Goal: Information Seeking & Learning: Find specific fact

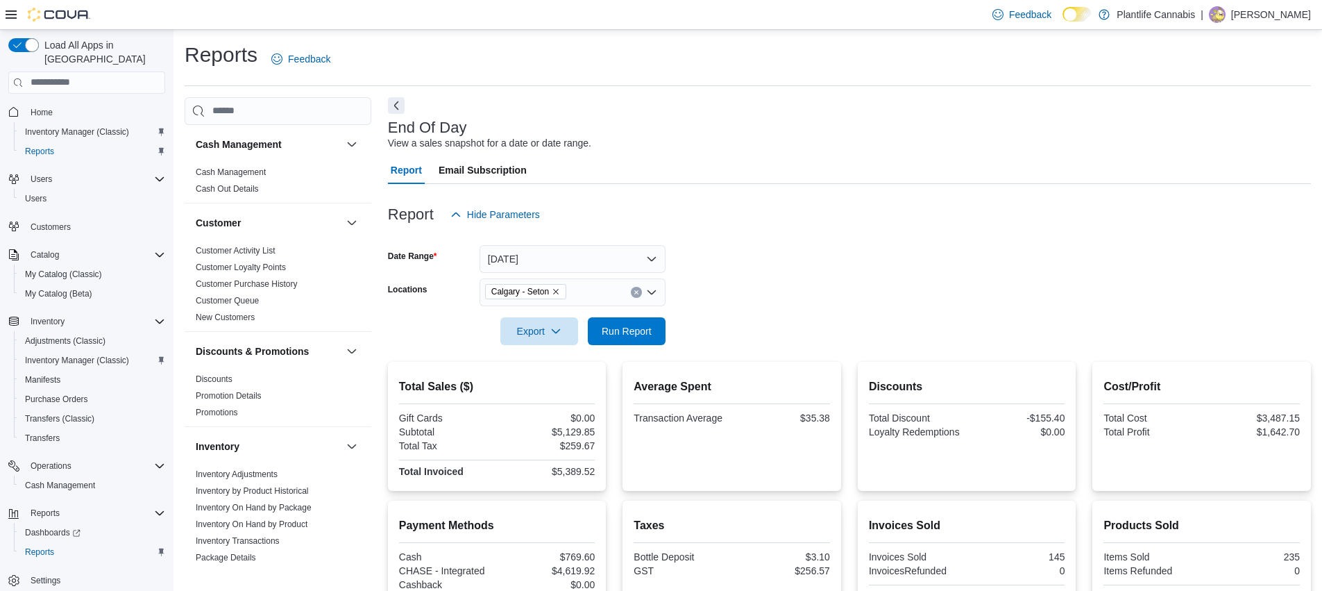
scroll to position [198, 0]
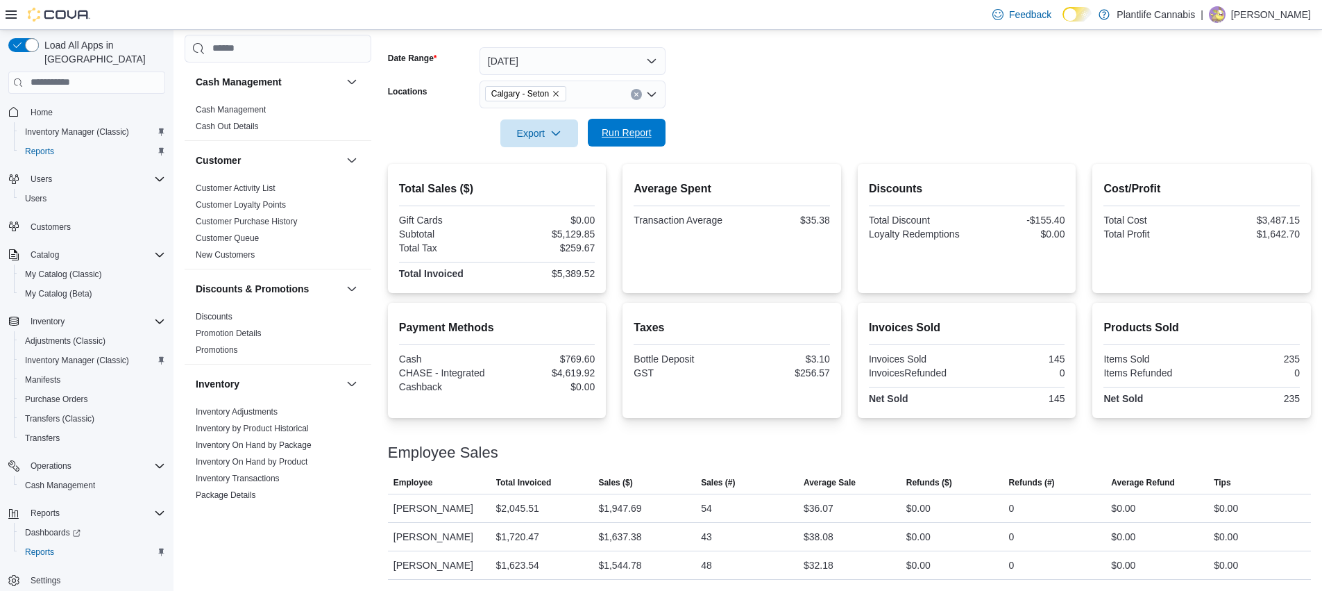
click at [659, 132] on button "Run Report" at bounding box center [627, 133] width 78 height 28
click at [645, 133] on span "Run Report" at bounding box center [627, 133] width 50 height 14
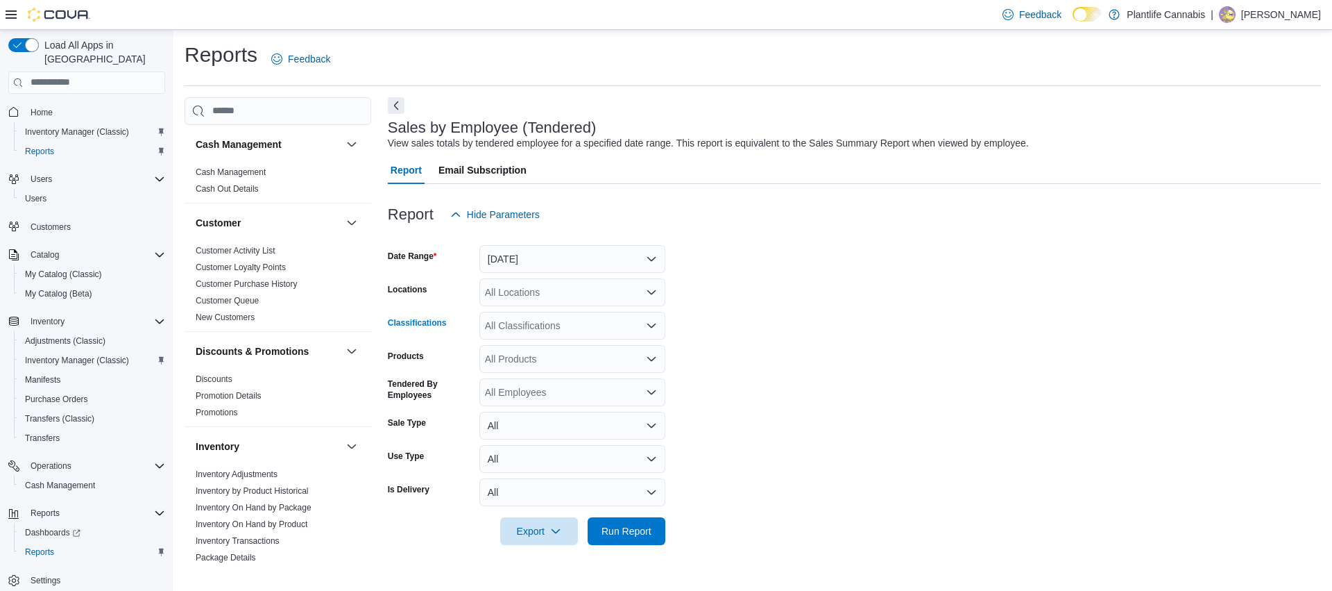
click at [525, 321] on div "All Classifications" at bounding box center [573, 326] width 186 height 28
type input "***"
click at [539, 346] on span "Accessory Group" at bounding box center [546, 349] width 74 height 14
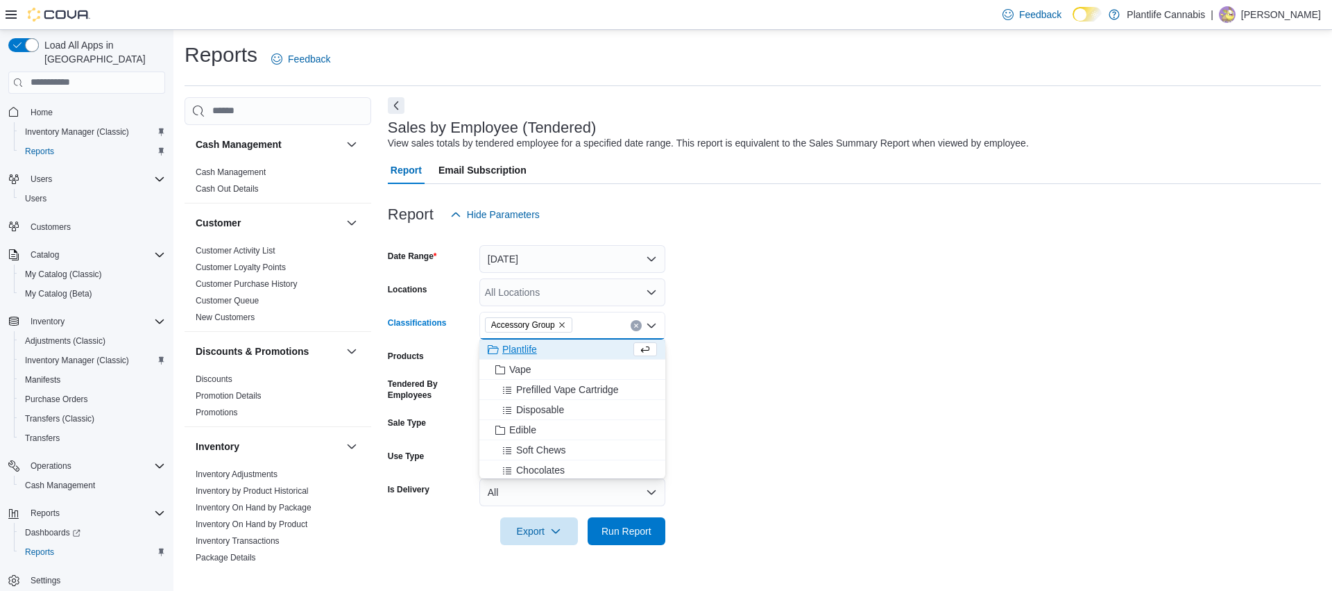
click at [524, 280] on div "All Locations" at bounding box center [573, 292] width 186 height 28
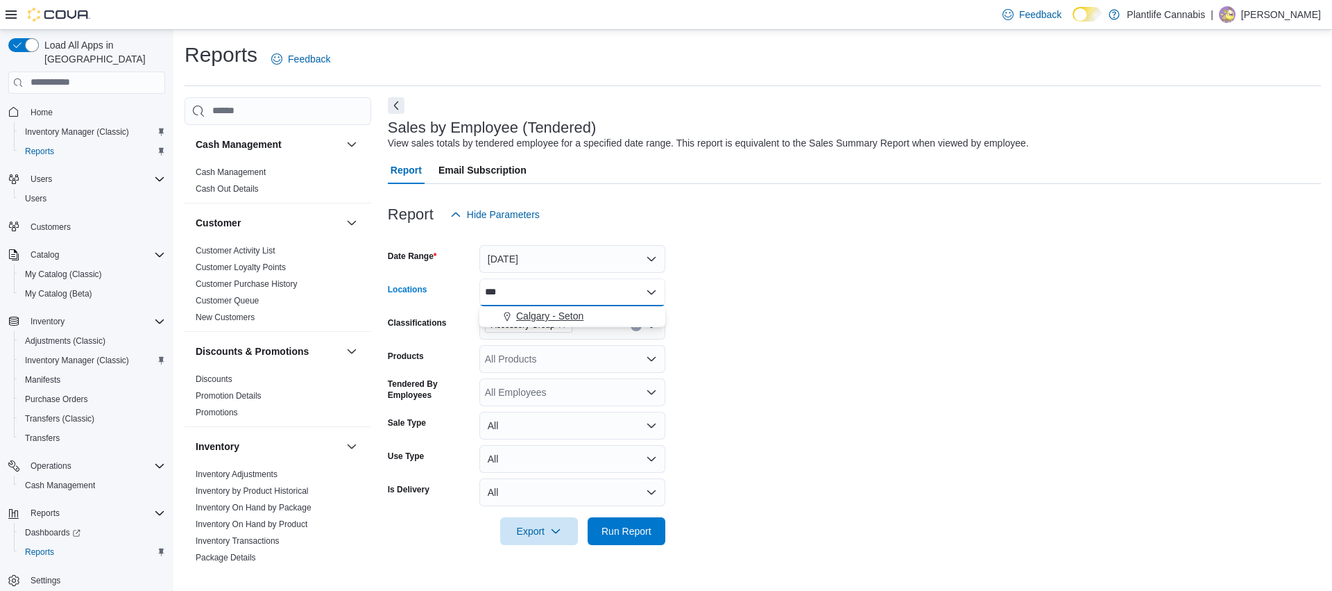
type input "***"
click at [532, 314] on span "Calgary - Seton" at bounding box center [549, 316] width 67 height 14
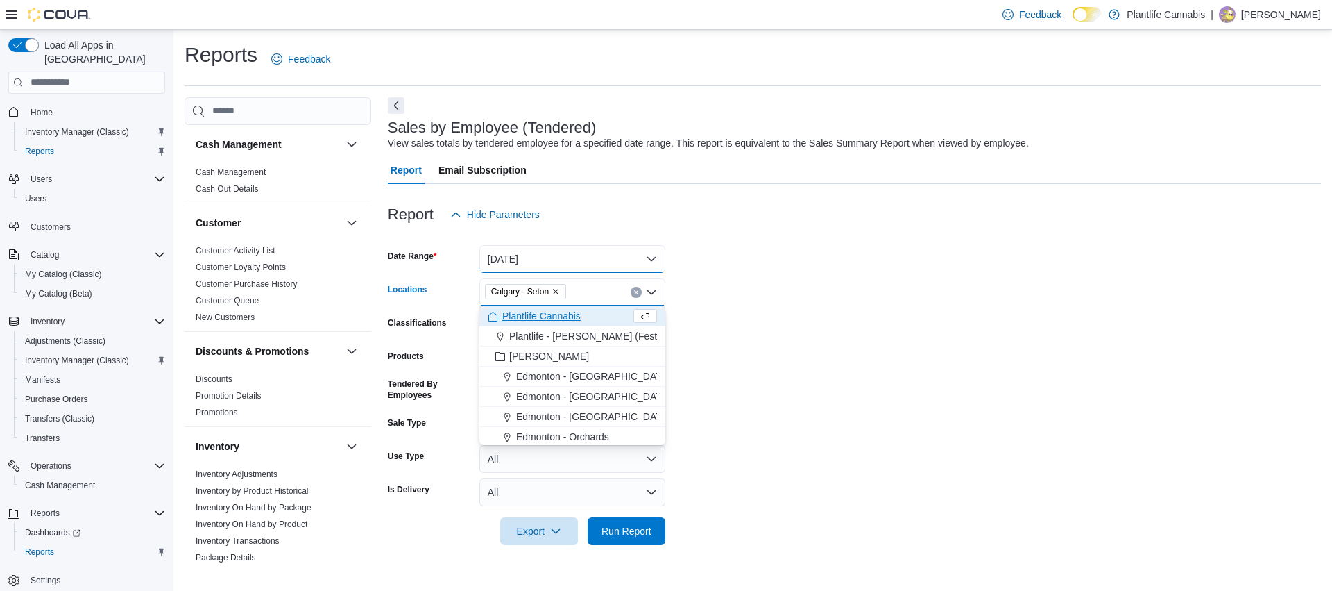
click at [551, 248] on button "Yesterday" at bounding box center [573, 259] width 186 height 28
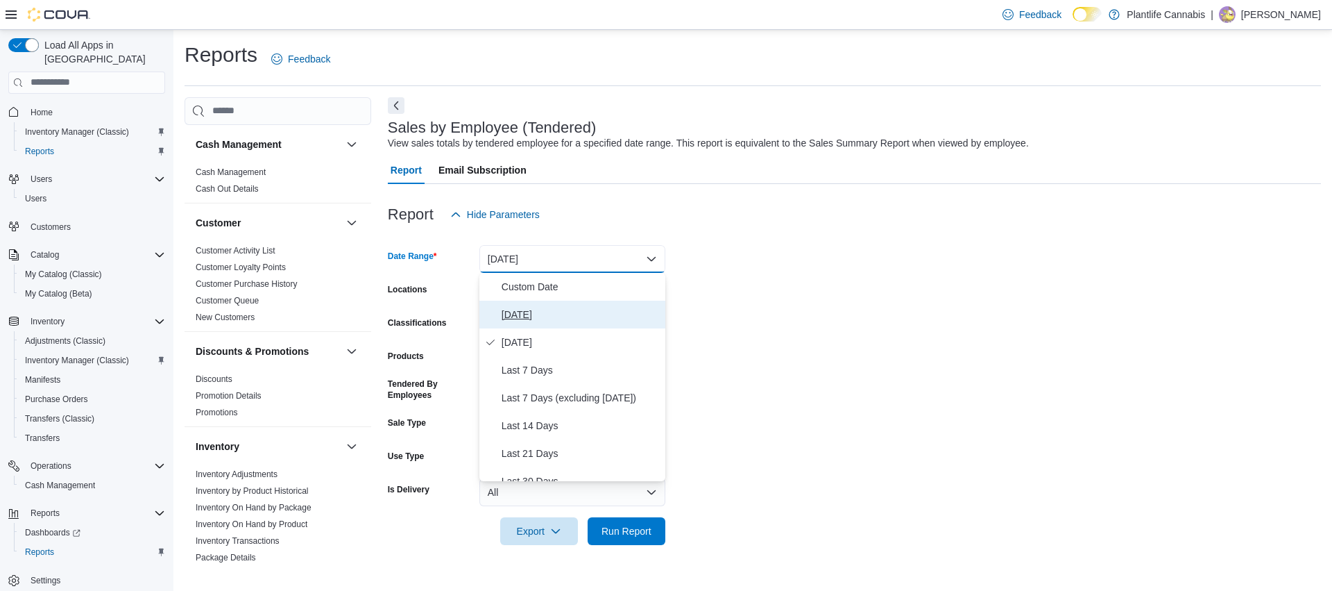
click at [561, 316] on span "Today" at bounding box center [581, 314] width 158 height 17
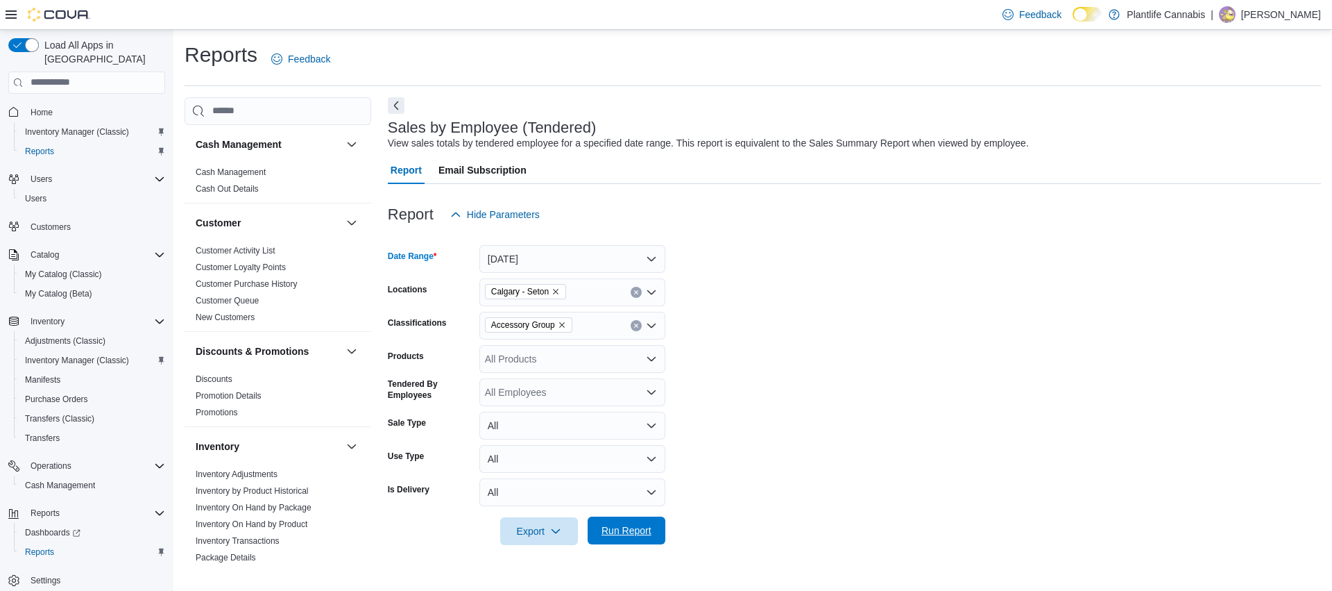
click at [644, 531] on span "Run Report" at bounding box center [627, 530] width 50 height 14
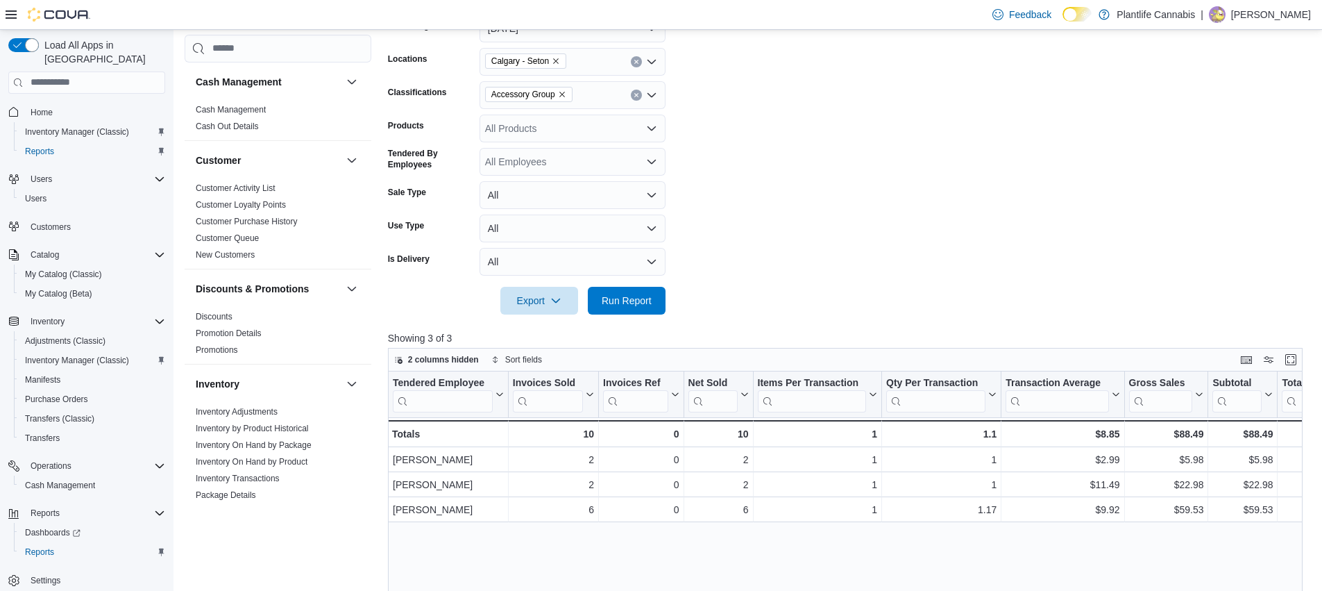
scroll to position [239, 0]
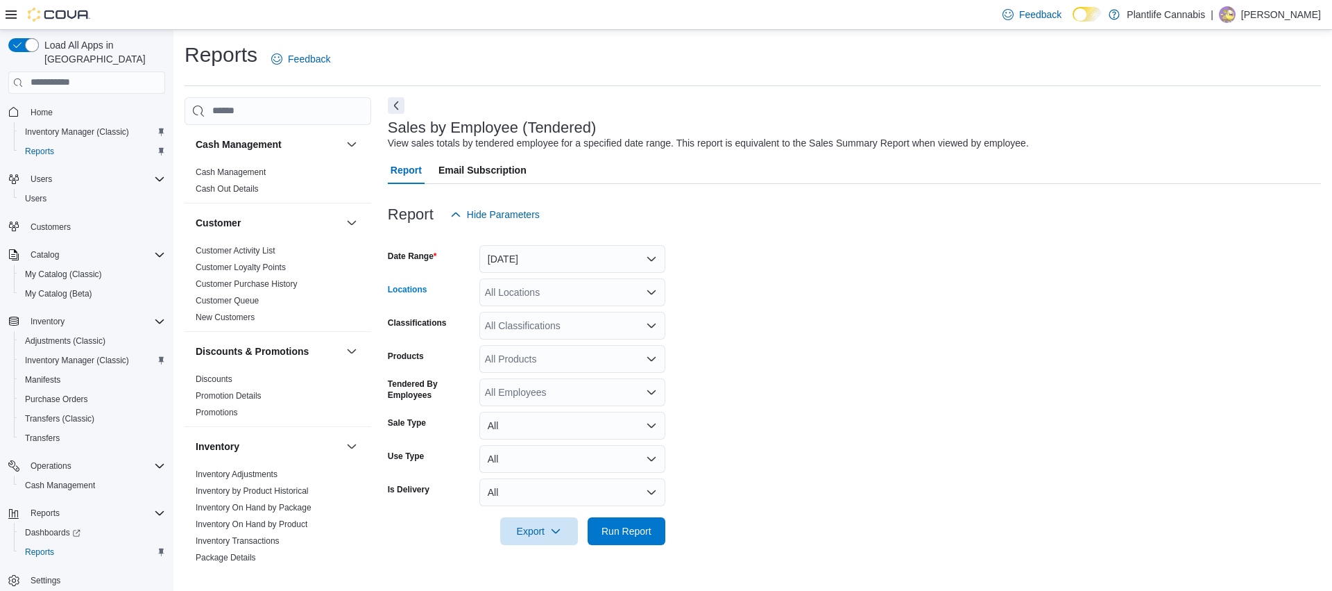
click at [529, 294] on div "All Locations" at bounding box center [573, 292] width 186 height 28
type input "***"
click at [541, 313] on span "Calgary - Seton" at bounding box center [549, 316] width 67 height 14
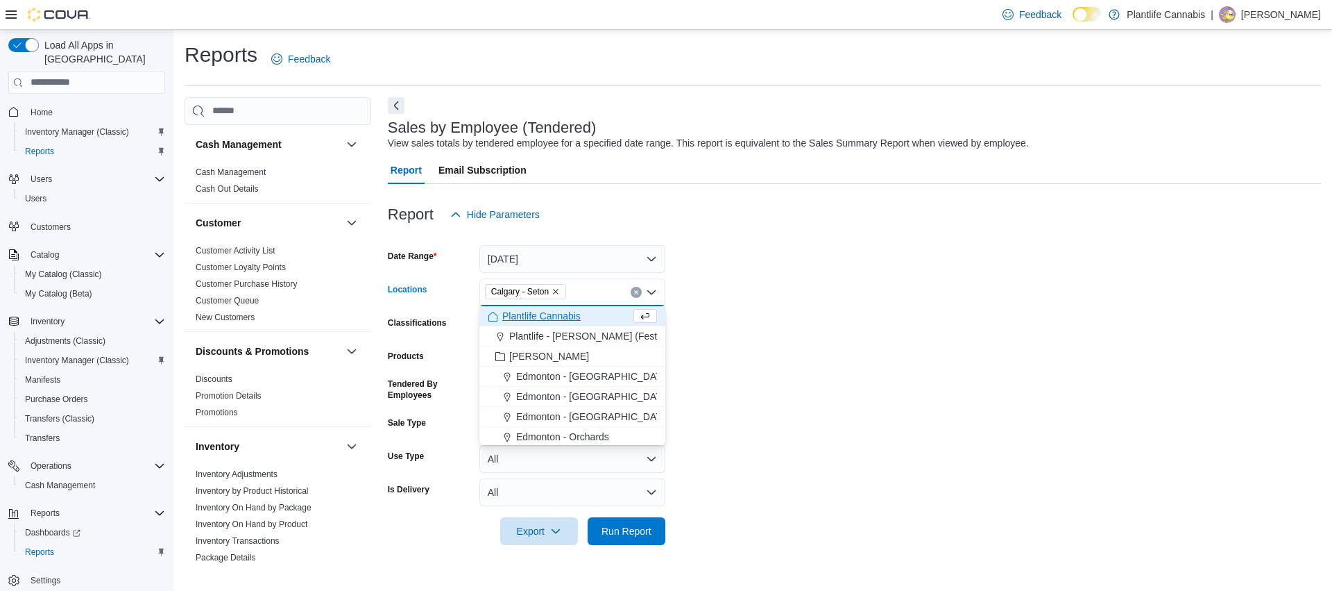
click at [543, 278] on div "Calgary - Seton Combo box. Selected. Calgary - Seton. Press Backspace to delete…" at bounding box center [573, 292] width 186 height 28
click at [545, 269] on button "Yesterday" at bounding box center [573, 259] width 186 height 28
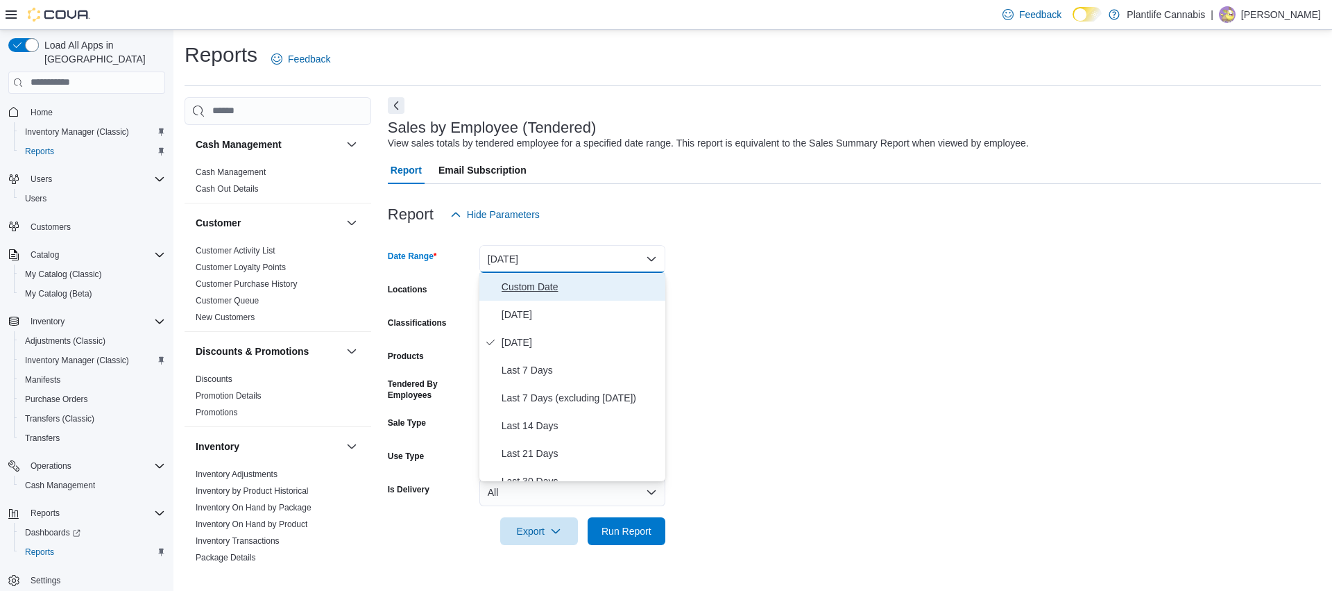
click at [563, 288] on span "Custom Date" at bounding box center [581, 286] width 158 height 17
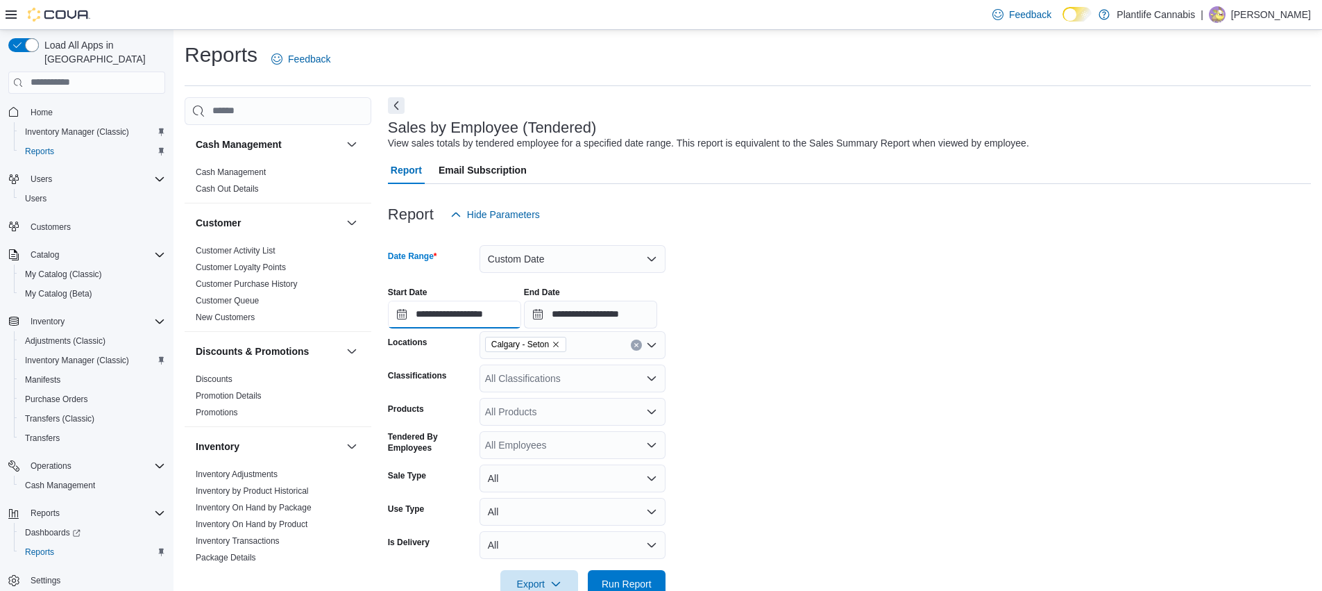
click at [499, 319] on input "**********" at bounding box center [454, 314] width 133 height 28
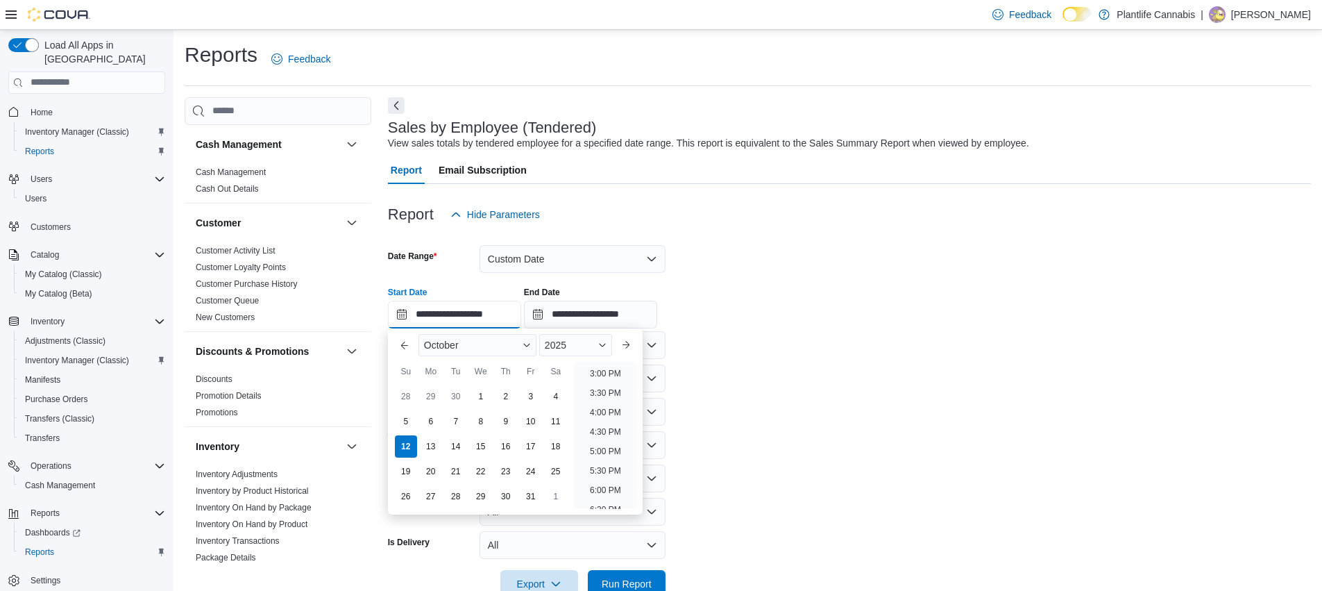
scroll to position [596, 0]
click at [616, 468] on li "6:00 PM" at bounding box center [605, 476] width 42 height 17
type input "**********"
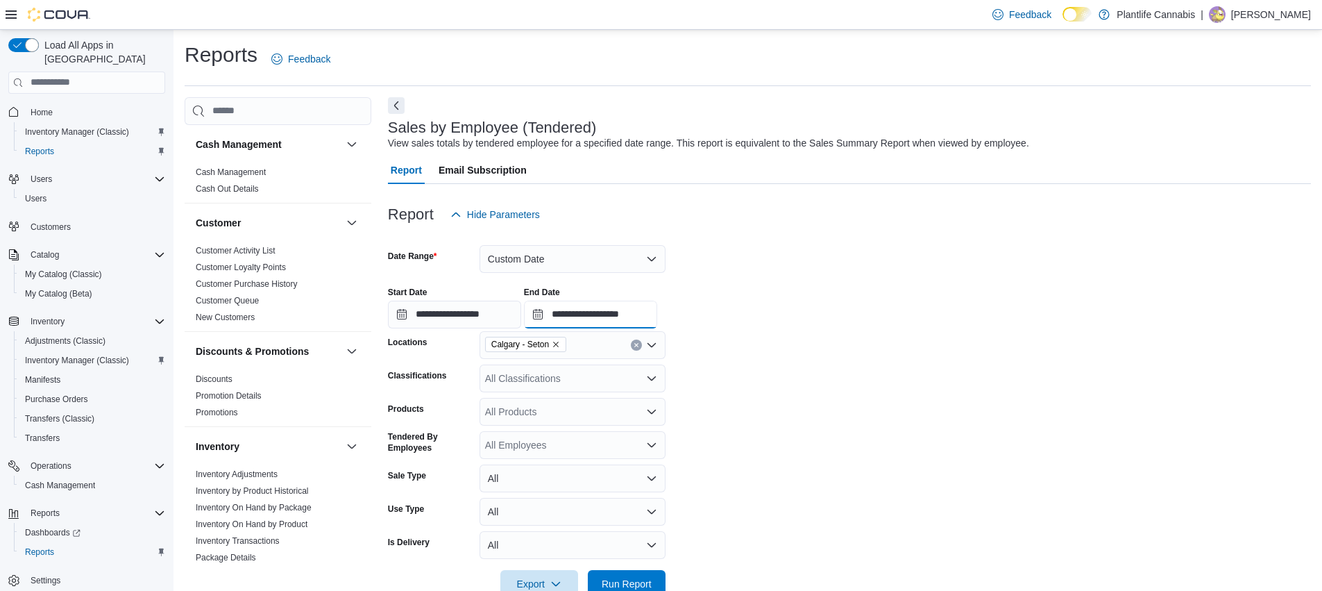
click at [651, 325] on input "**********" at bounding box center [590, 314] width 133 height 28
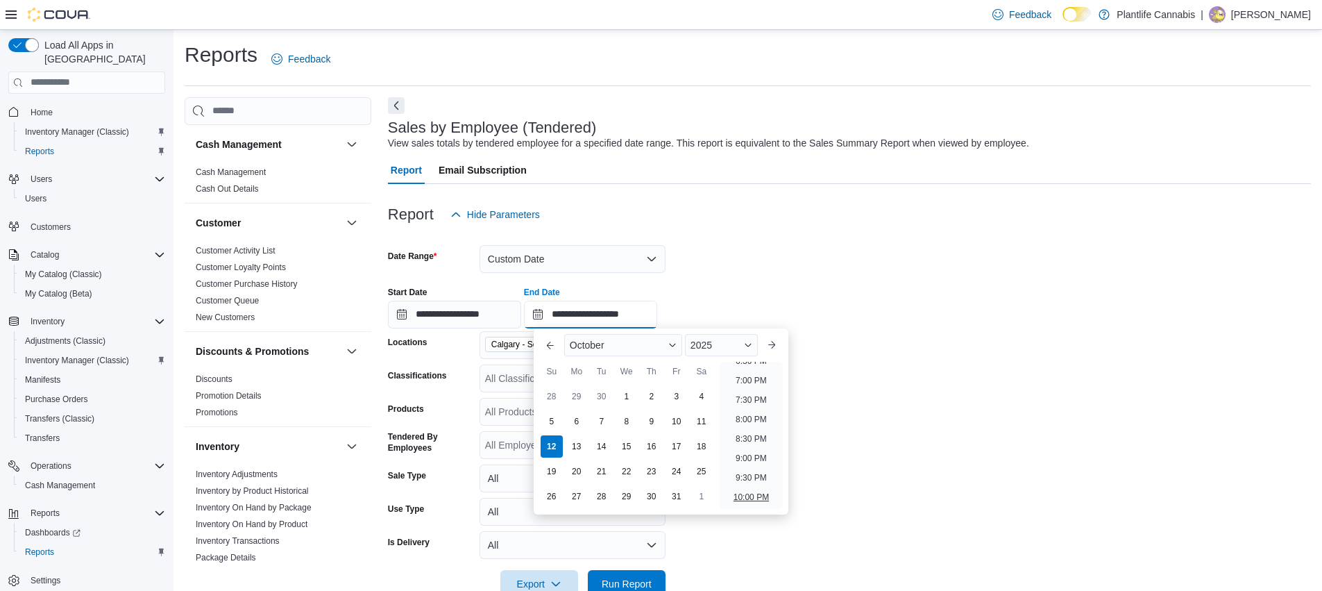
scroll to position [724, 0]
click at [763, 425] on li "8:00 PM" at bounding box center [751, 425] width 42 height 17
type input "**********"
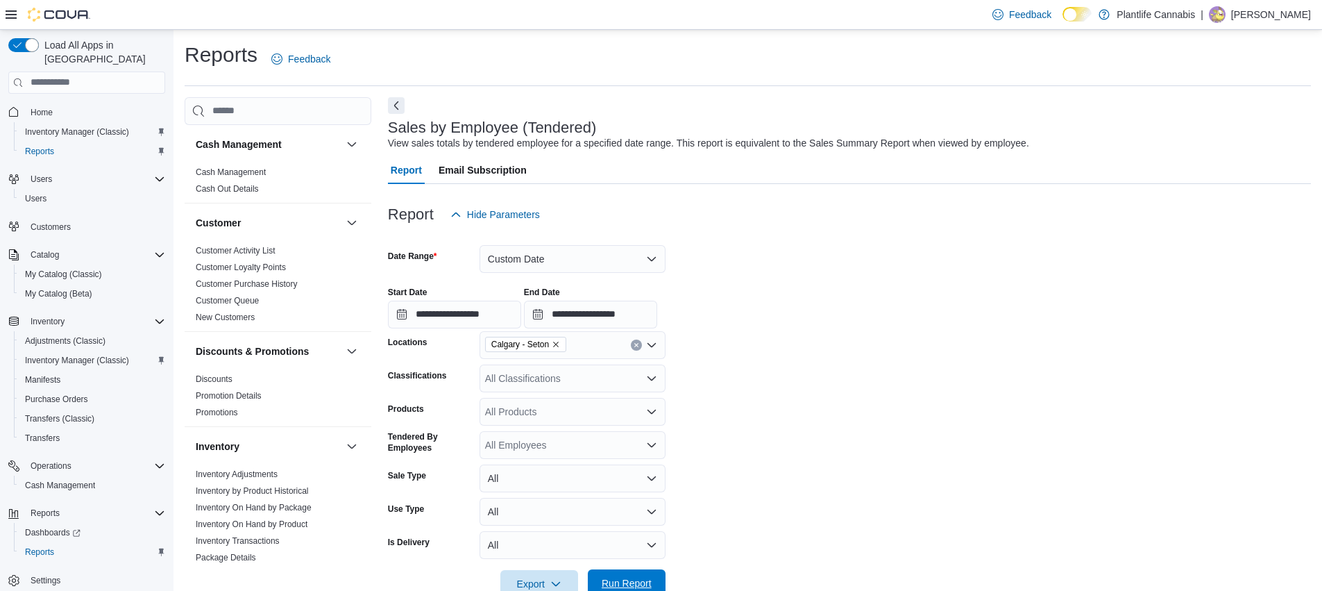
click at [629, 574] on span "Run Report" at bounding box center [626, 583] width 61 height 28
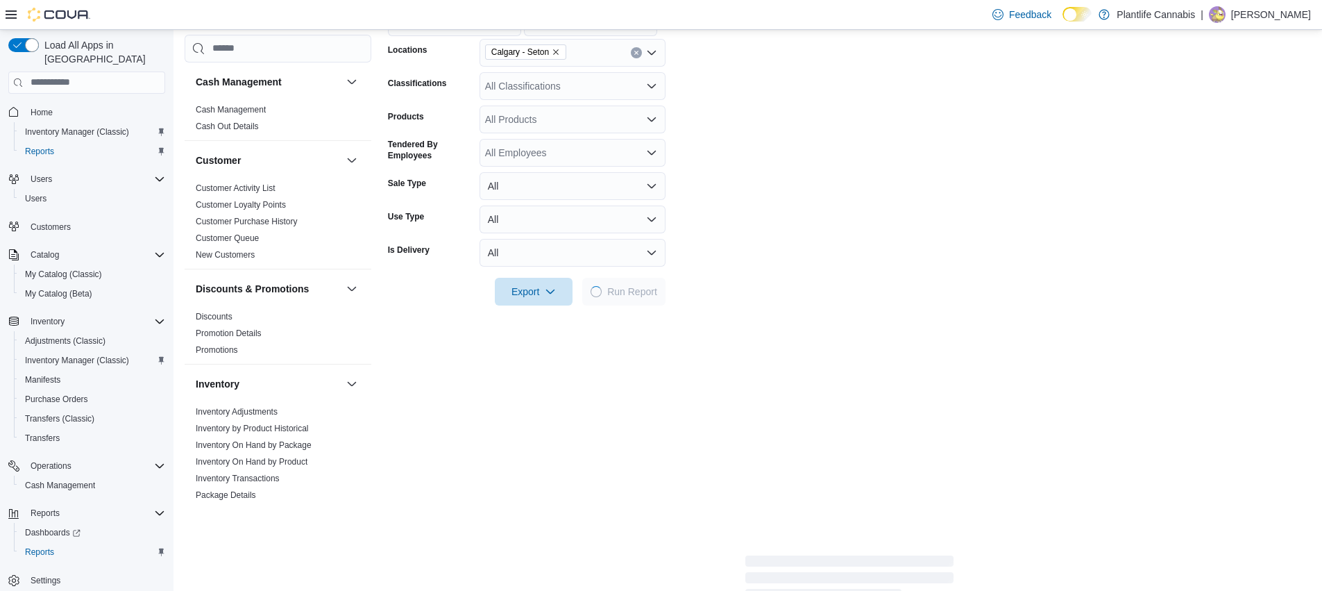
scroll to position [474, 0]
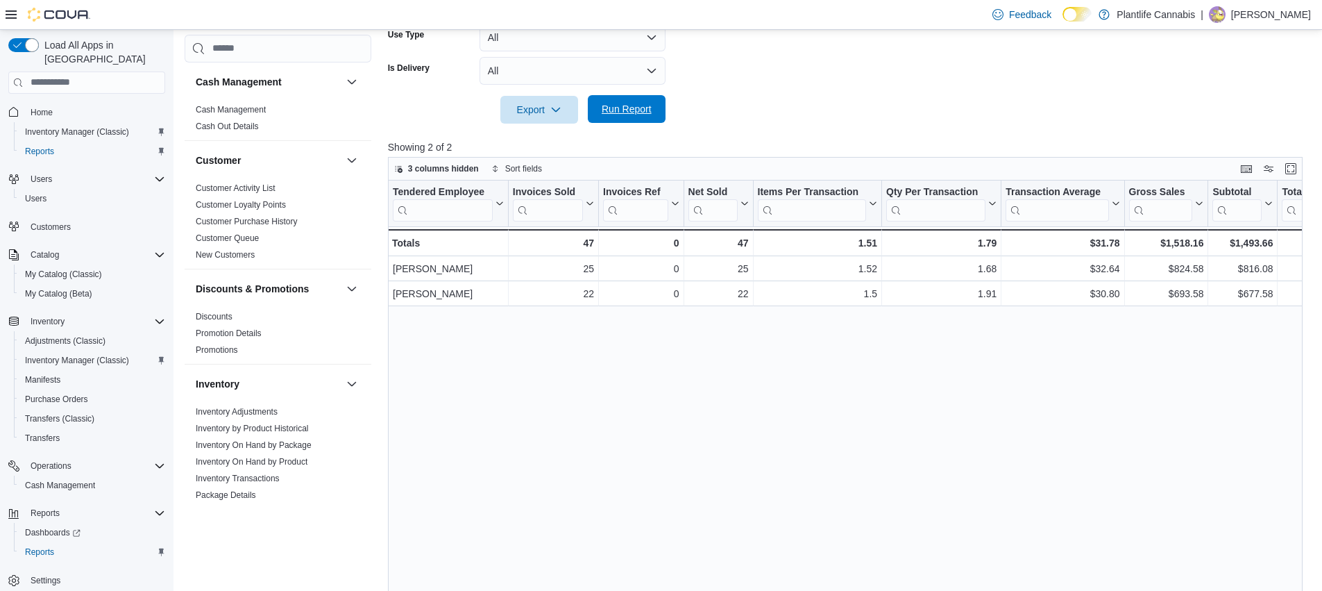
click at [634, 112] on span "Run Report" at bounding box center [627, 109] width 50 height 14
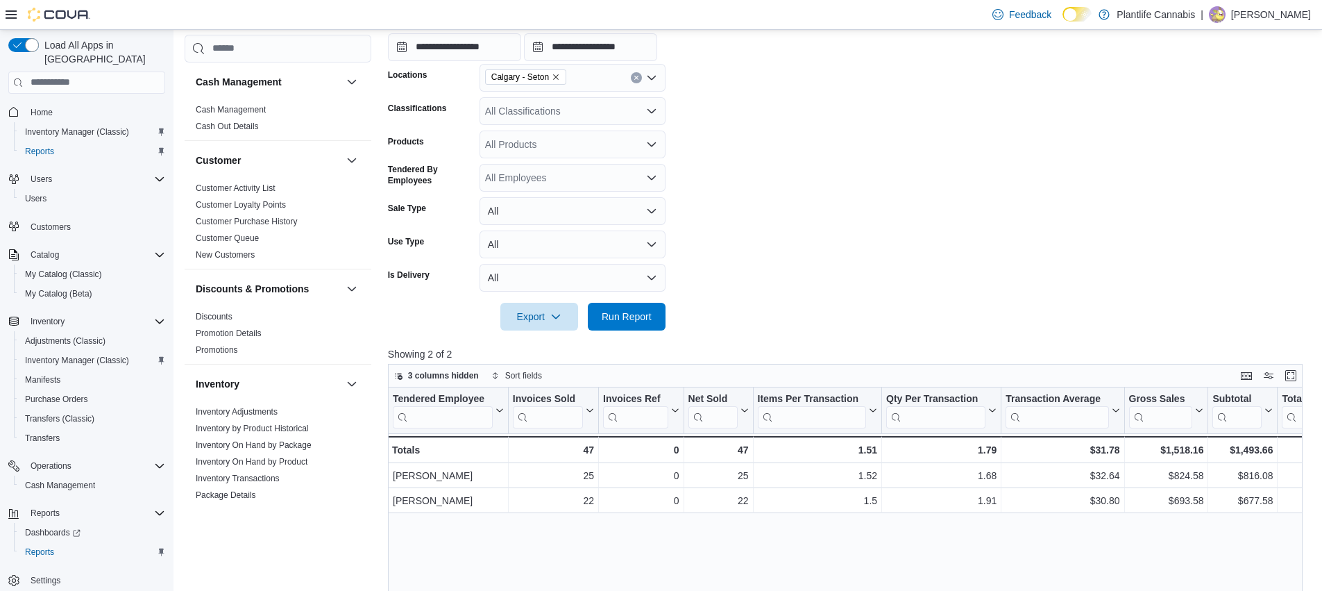
scroll to position [250, 0]
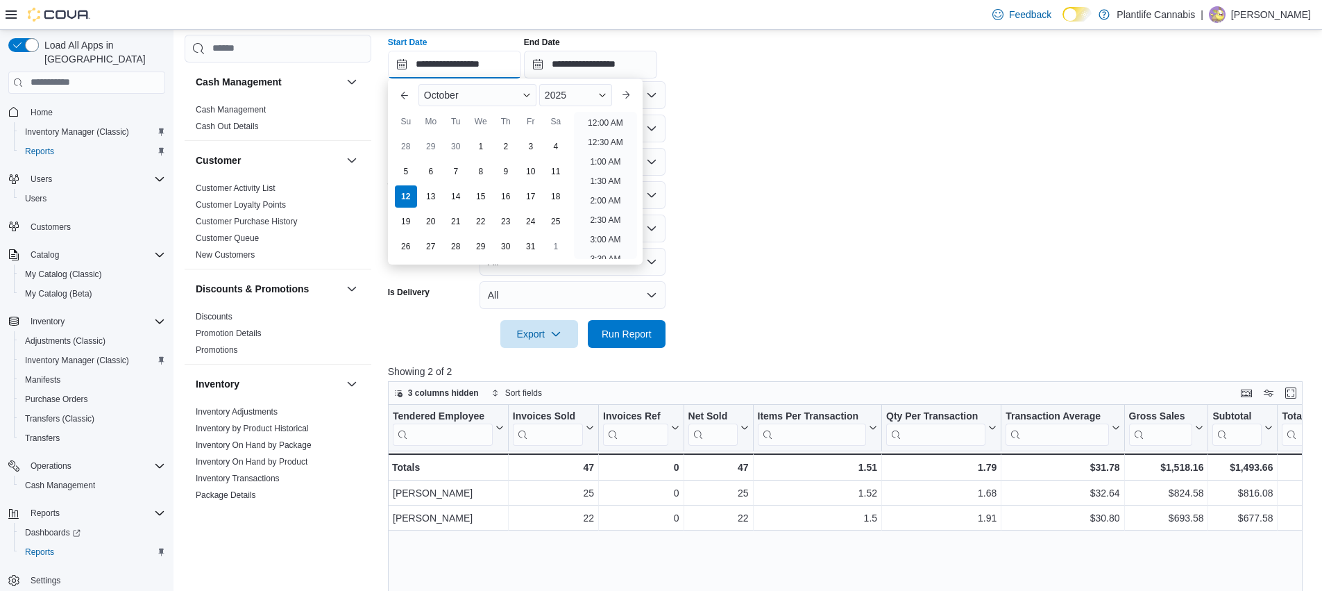
click at [486, 57] on input "**********" at bounding box center [454, 65] width 133 height 28
click at [615, 158] on li "8:00 PM" at bounding box center [605, 157] width 42 height 17
type input "**********"
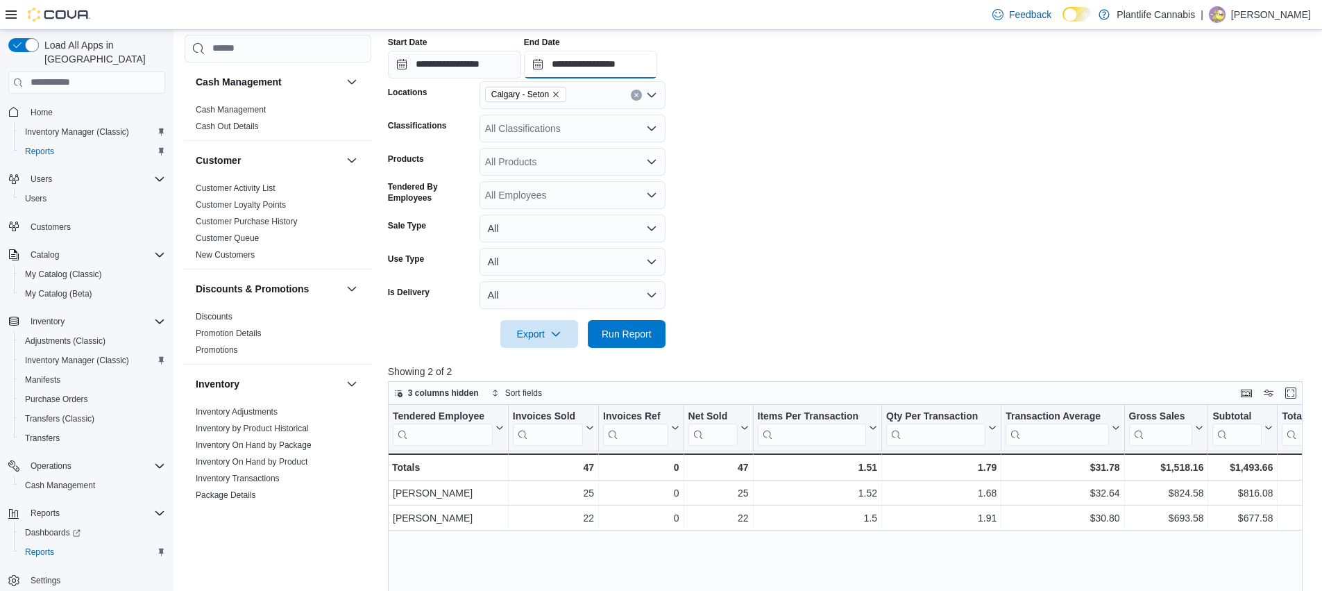
click at [635, 67] on input "**********" at bounding box center [590, 65] width 133 height 28
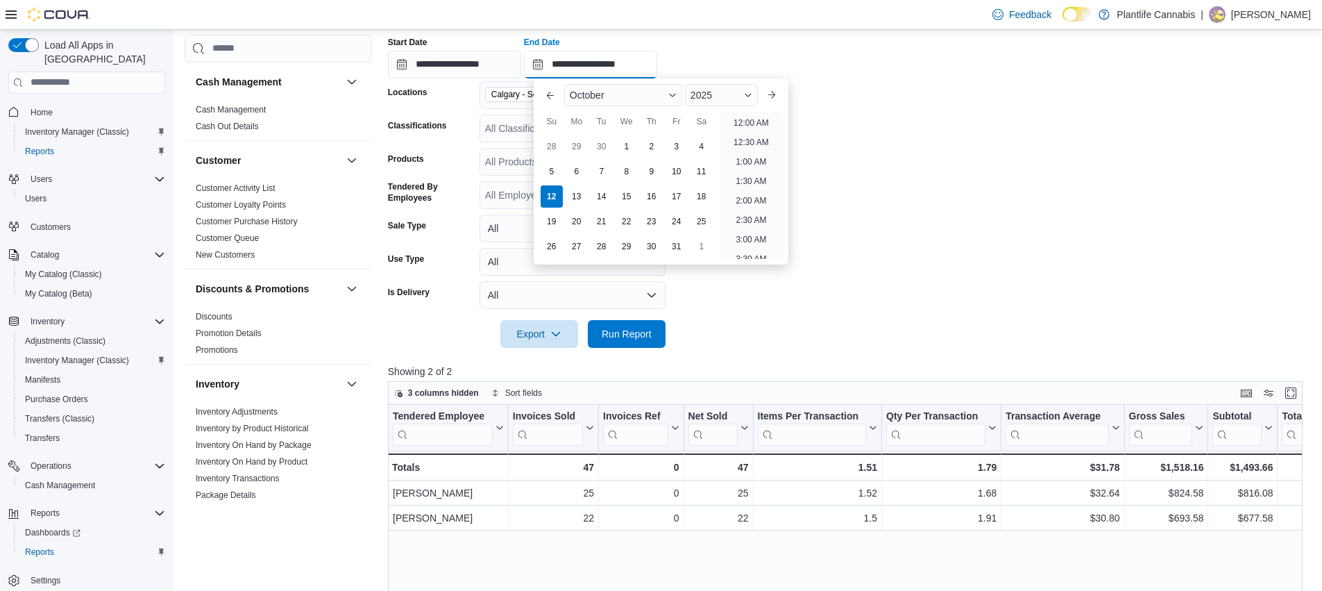
scroll to position [788, 0]
click at [773, 209] on li "10:30 PM" at bounding box center [751, 209] width 46 height 17
type input "**********"
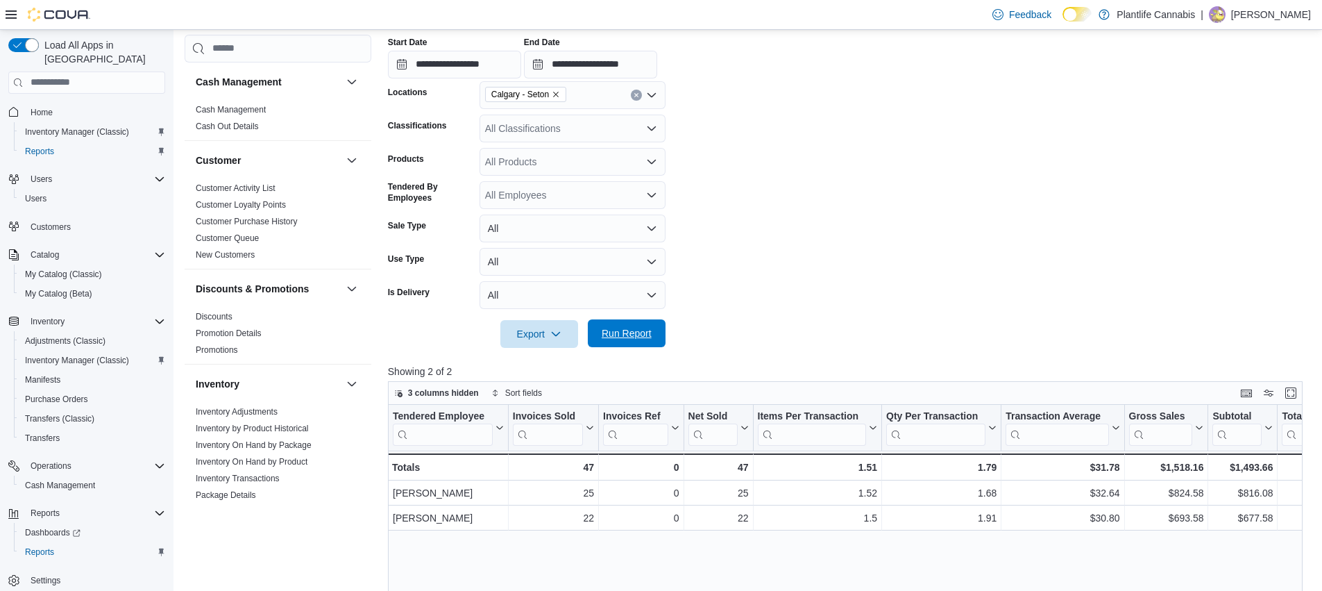
click at [626, 332] on span "Run Report" at bounding box center [627, 333] width 50 height 14
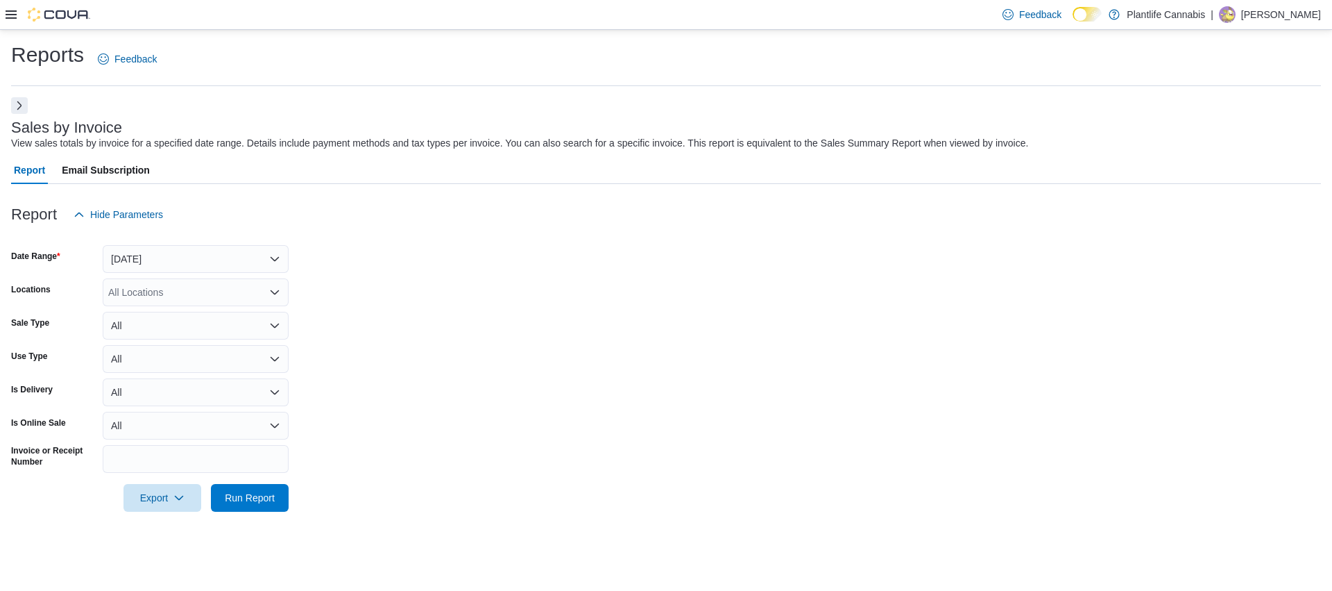
click at [6, 12] on icon at bounding box center [11, 14] width 11 height 11
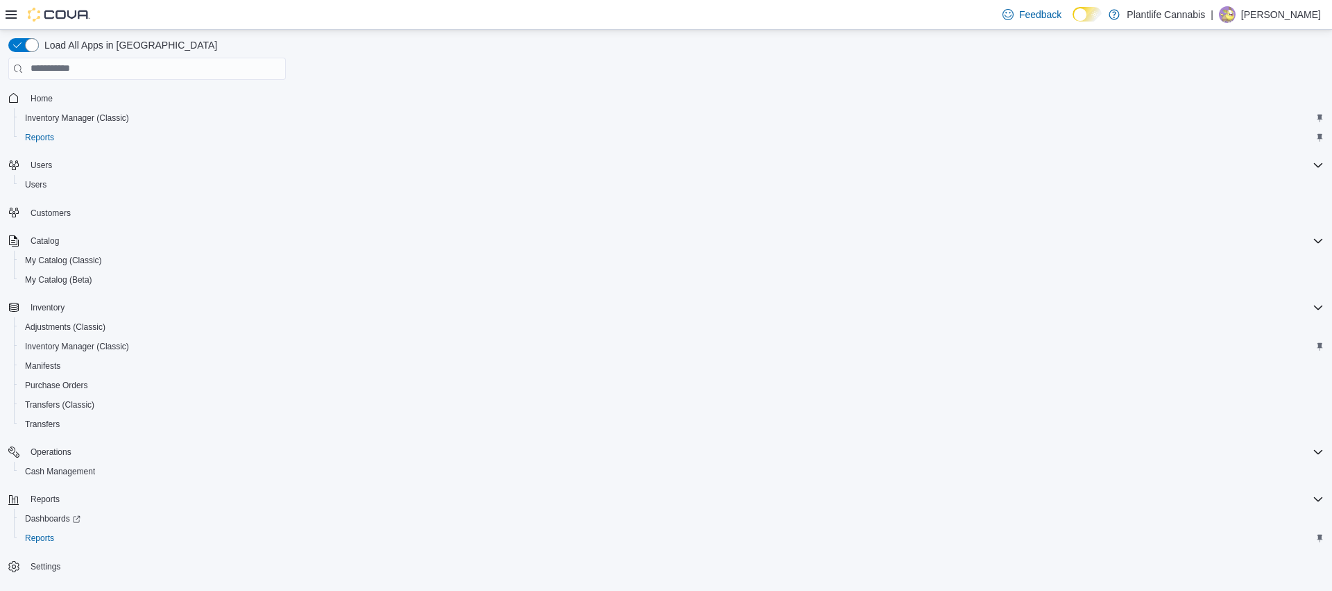
click at [6, 3] on div at bounding box center [48, 14] width 85 height 29
click at [9, 13] on icon at bounding box center [11, 14] width 11 height 11
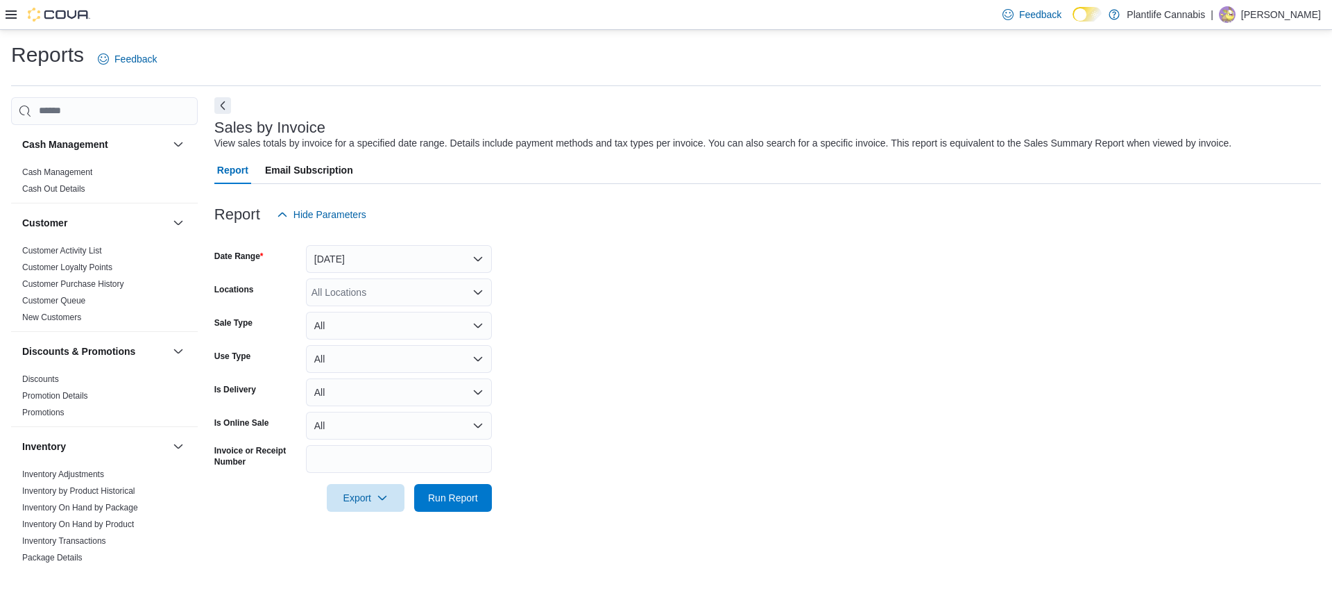
click at [371, 296] on div "All Locations" at bounding box center [399, 292] width 186 height 28
type input "***"
click at [376, 312] on span "Calgary - Seton" at bounding box center [376, 316] width 67 height 14
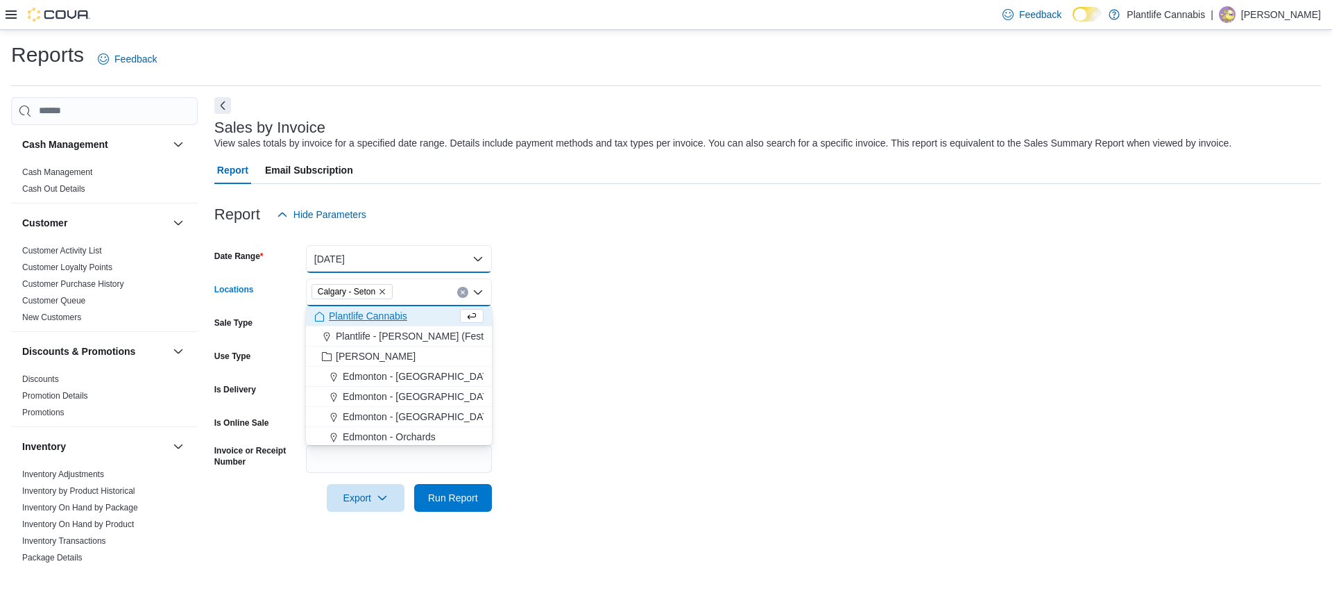
click at [374, 269] on button "Yesterday" at bounding box center [399, 259] width 186 height 28
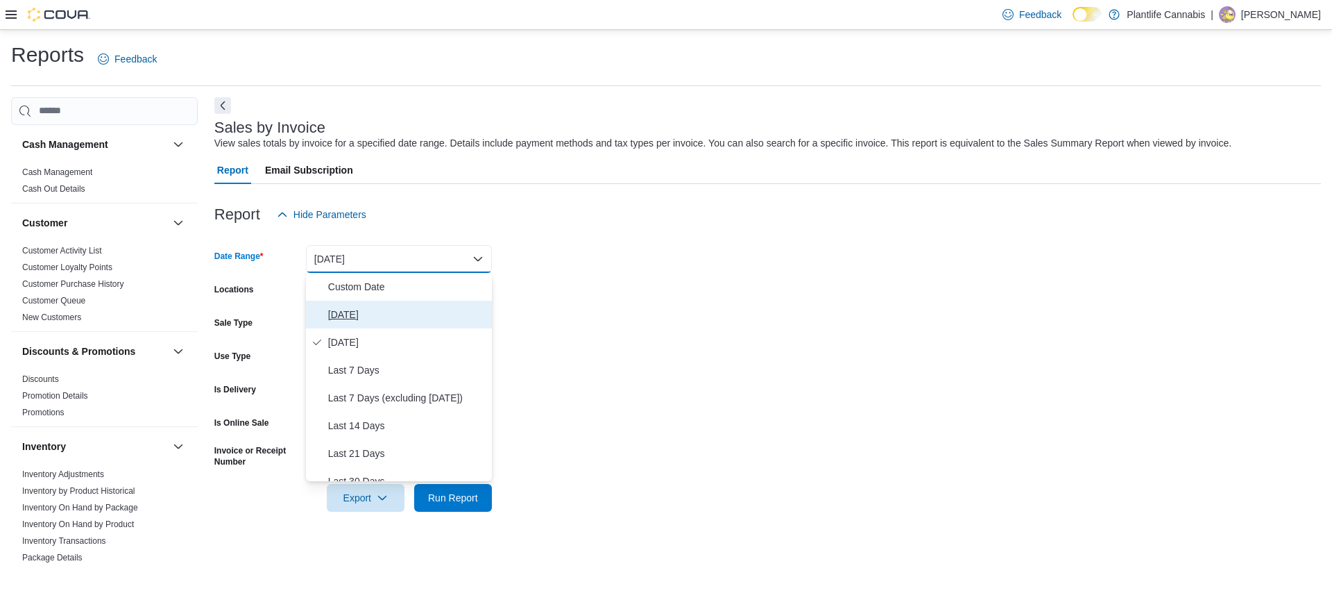
click at [371, 303] on button "Today" at bounding box center [399, 314] width 186 height 28
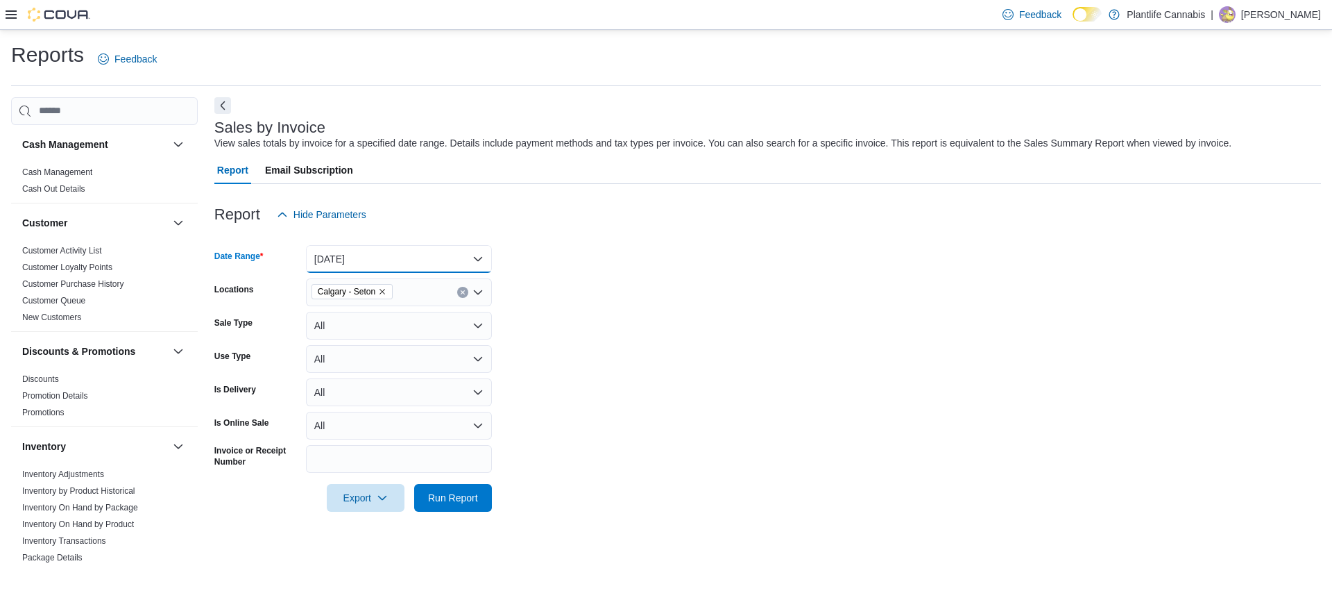
click at [367, 267] on button "Today" at bounding box center [399, 259] width 186 height 28
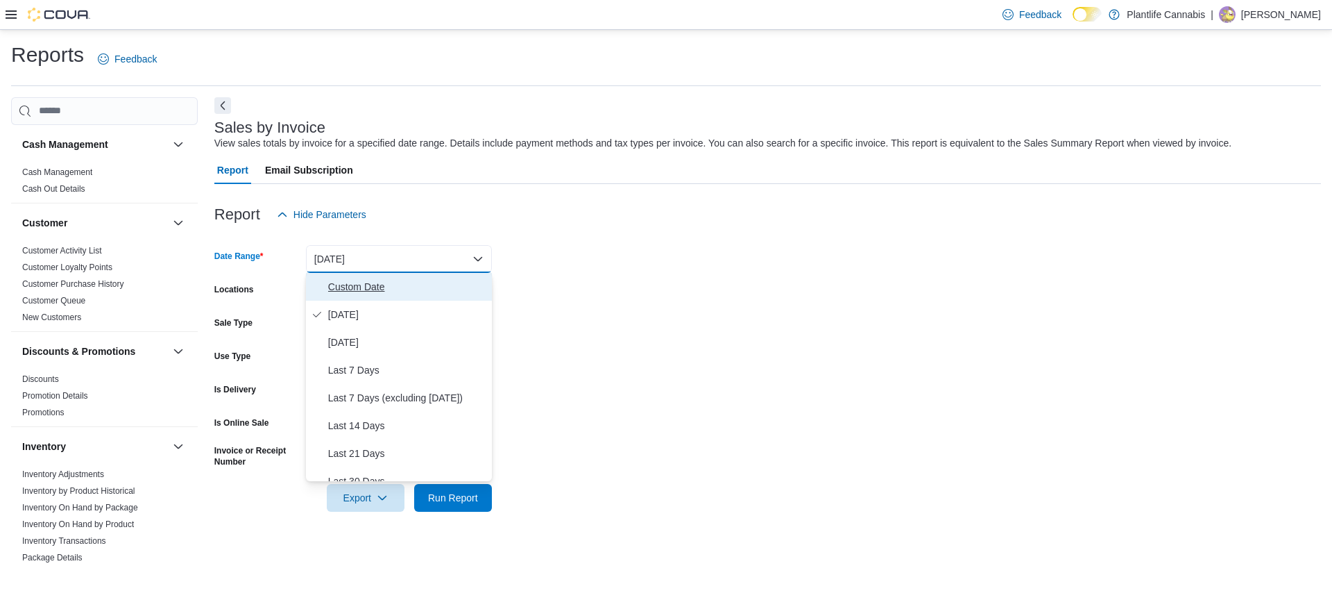
click at [368, 281] on span "Custom Date" at bounding box center [407, 286] width 158 height 17
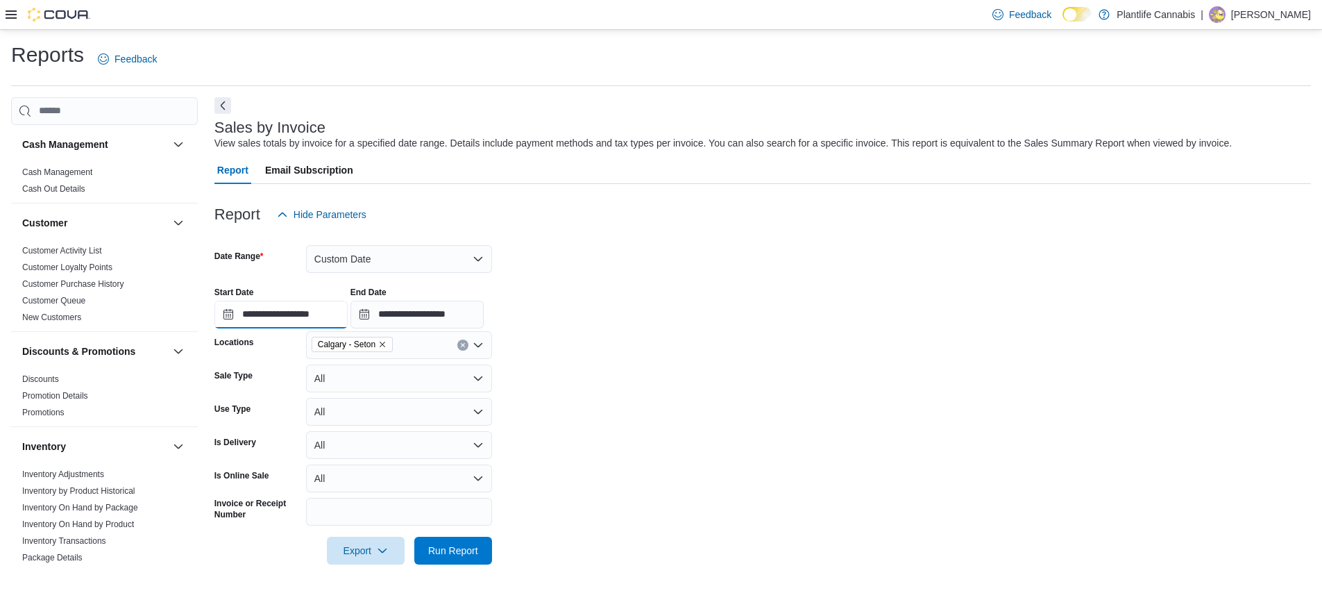
click at [311, 308] on input "**********" at bounding box center [280, 314] width 133 height 28
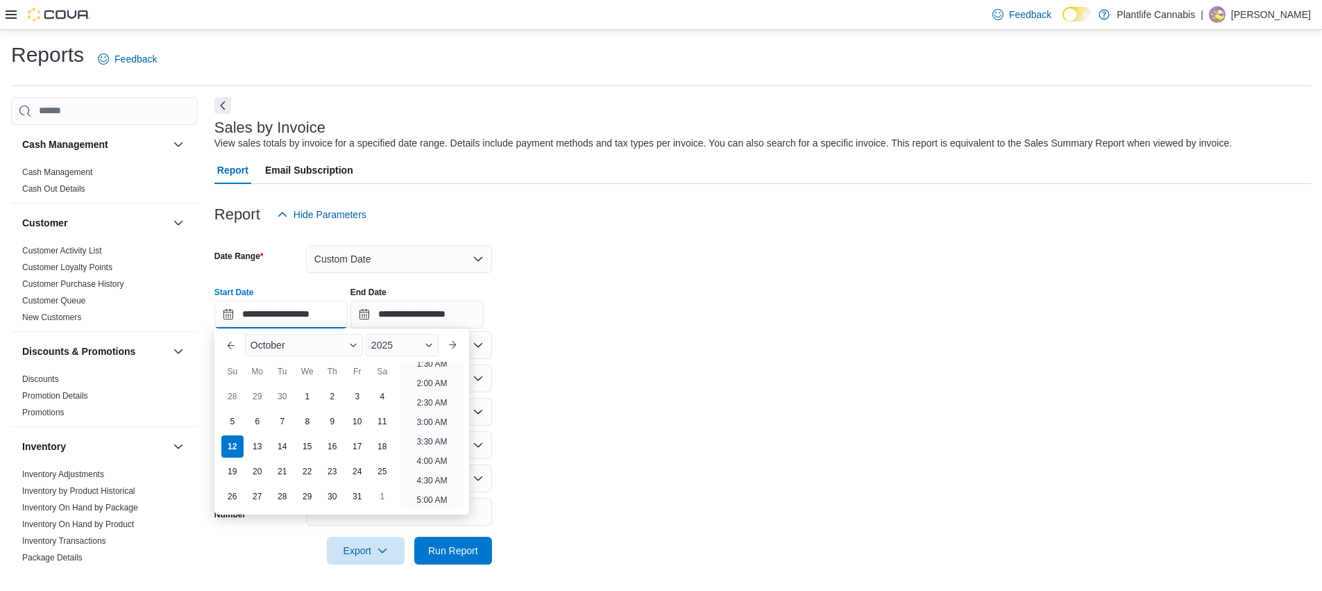
scroll to position [535, 0]
click at [443, 419] on li "3:00 PM" at bounding box center [432, 420] width 42 height 17
type input "**********"
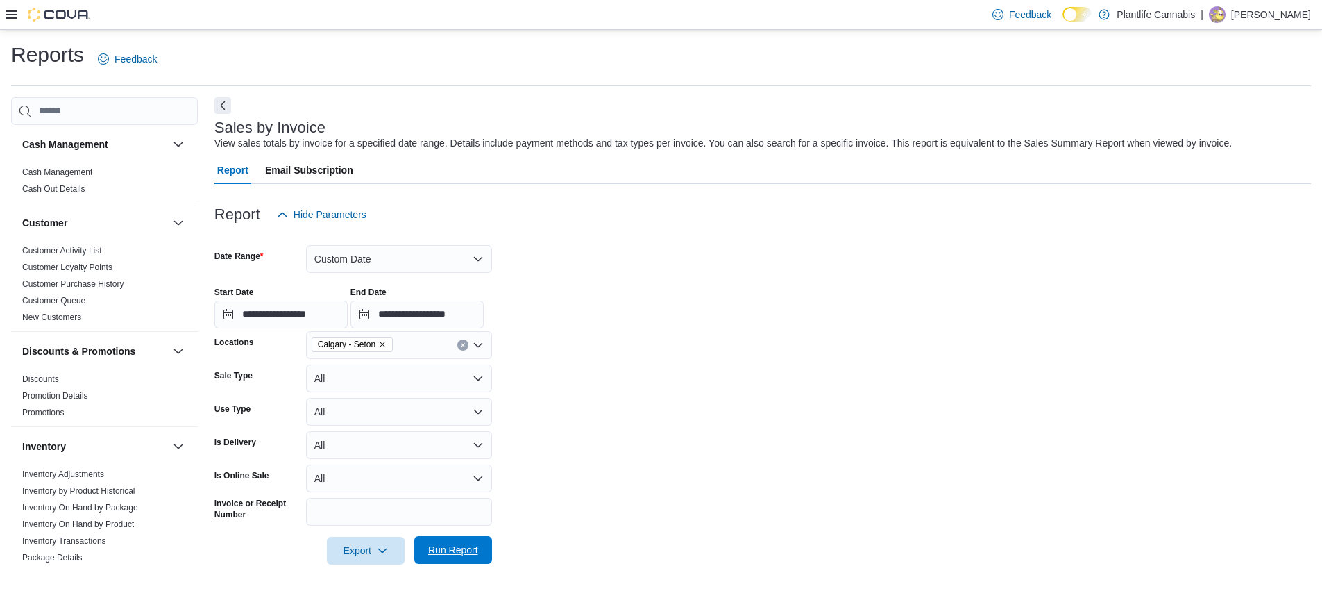
click at [484, 541] on button "Run Report" at bounding box center [453, 550] width 78 height 28
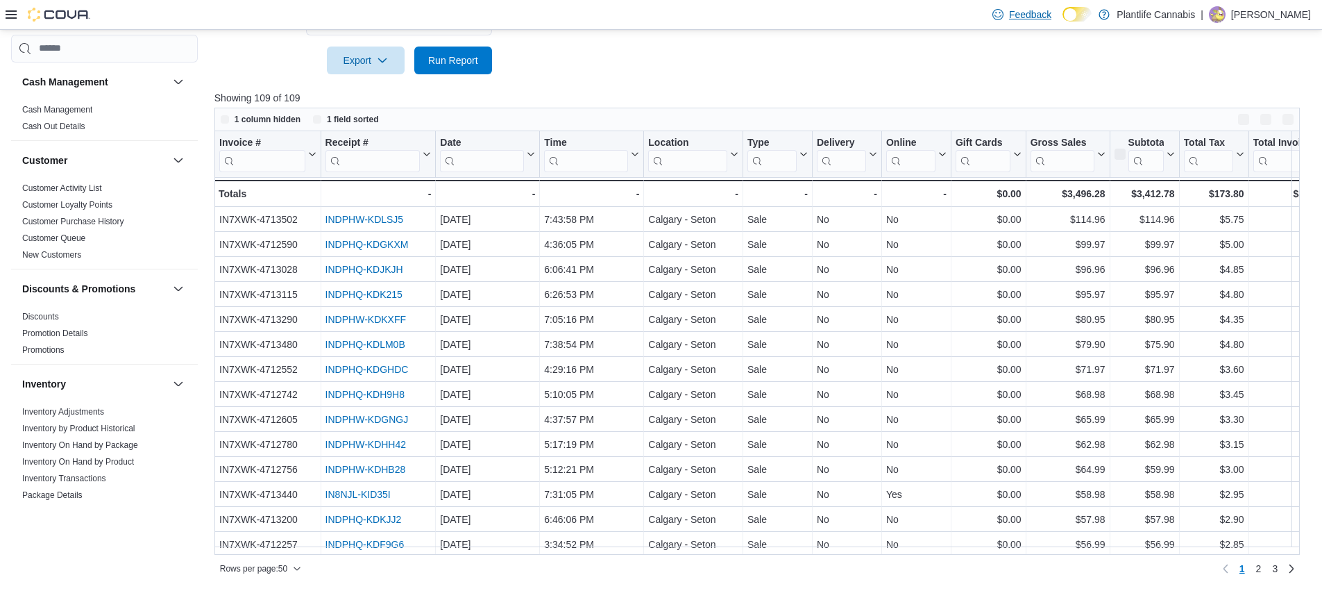
scroll to position [490, 0]
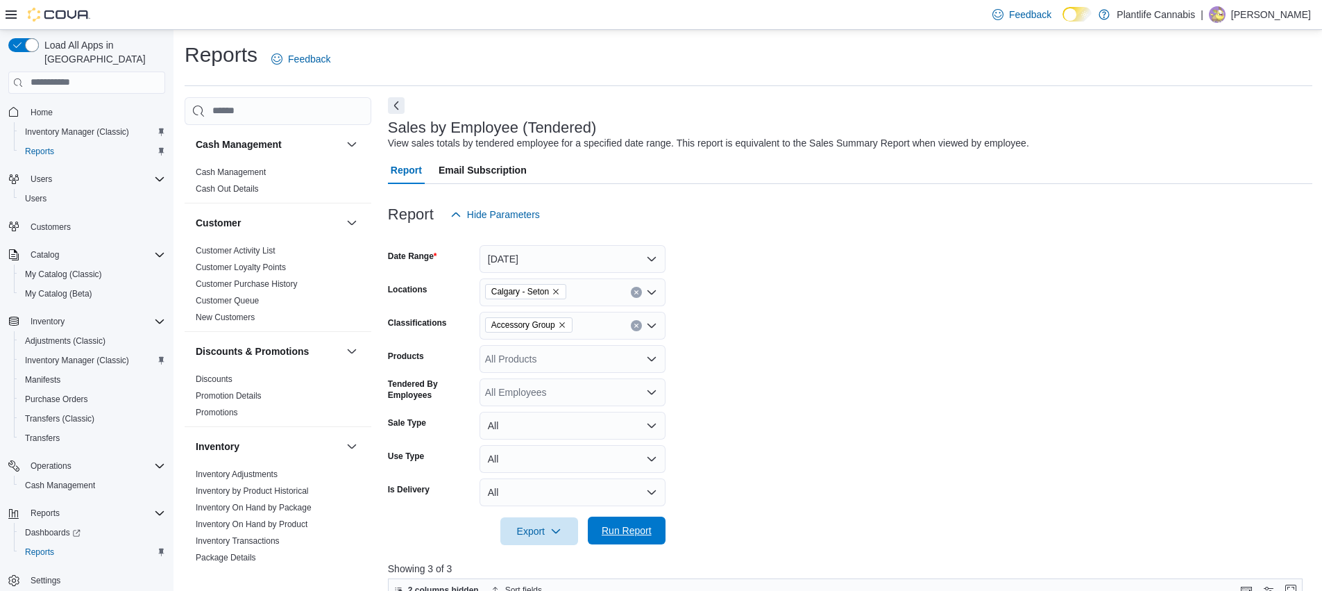
scroll to position [239, 0]
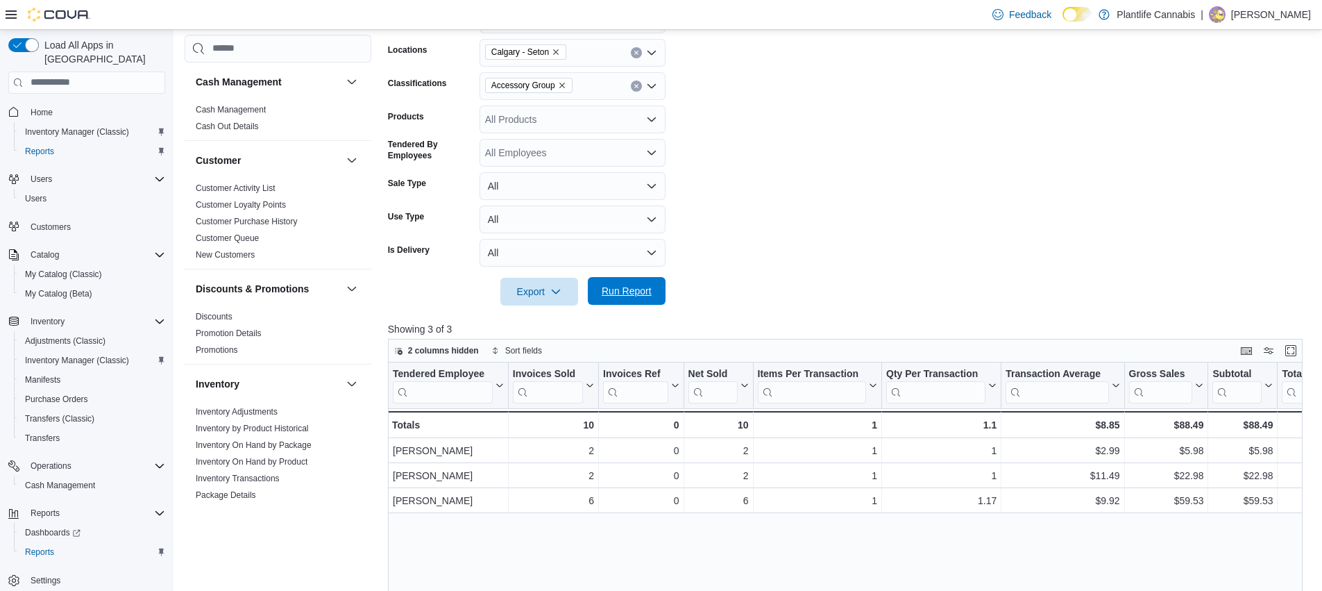
click at [629, 291] on span "Run Report" at bounding box center [627, 291] width 50 height 14
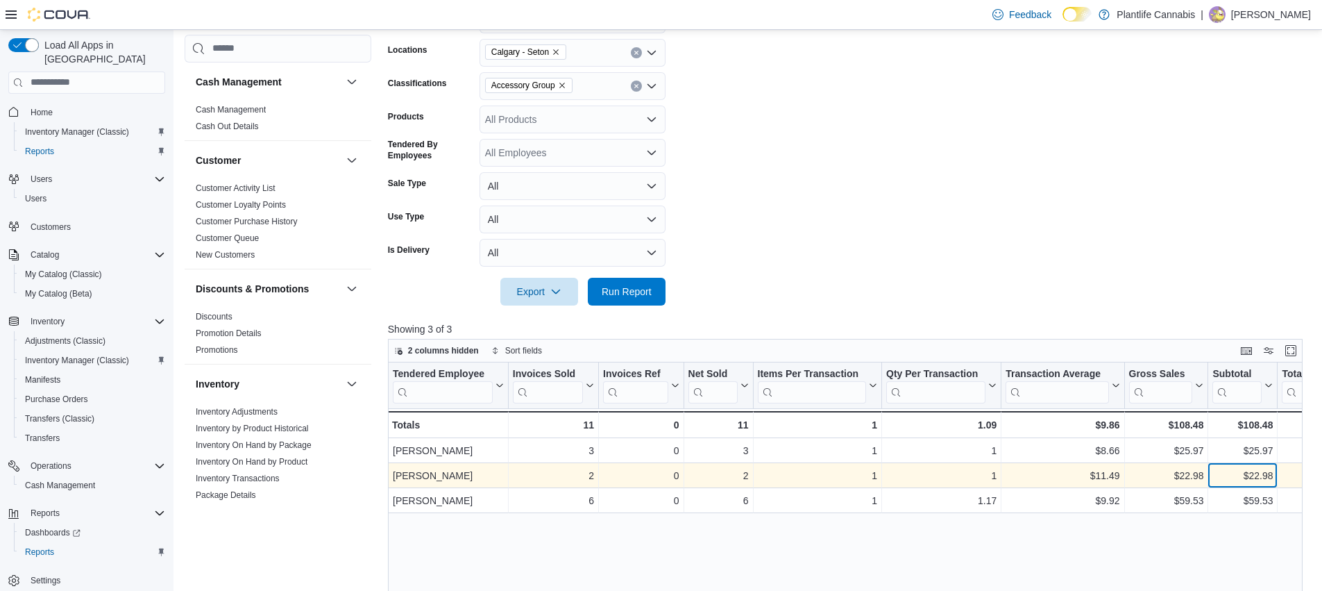
click at [1260, 477] on div "$22.98" at bounding box center [1242, 475] width 60 height 17
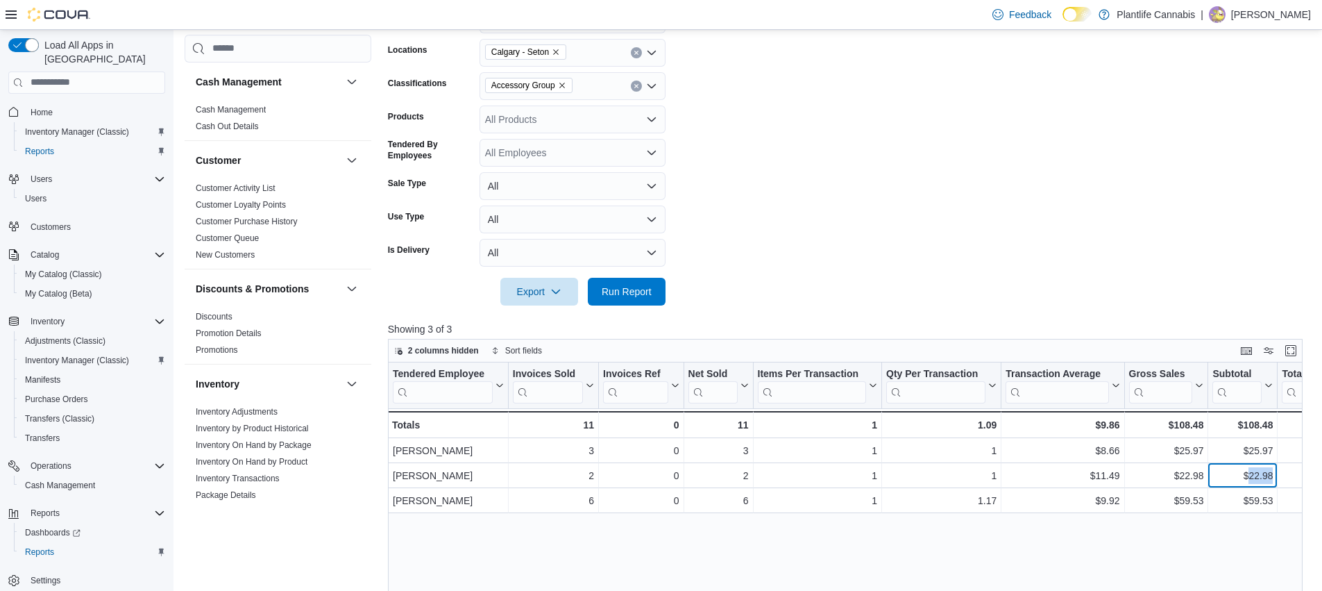
copy div "22.98"
click at [1250, 415] on div "$108.48 - Subtotal, column 9, row 4" at bounding box center [1242, 424] width 69 height 27
click at [1247, 419] on div "$108.48" at bounding box center [1242, 424] width 60 height 17
copy div "108.48"
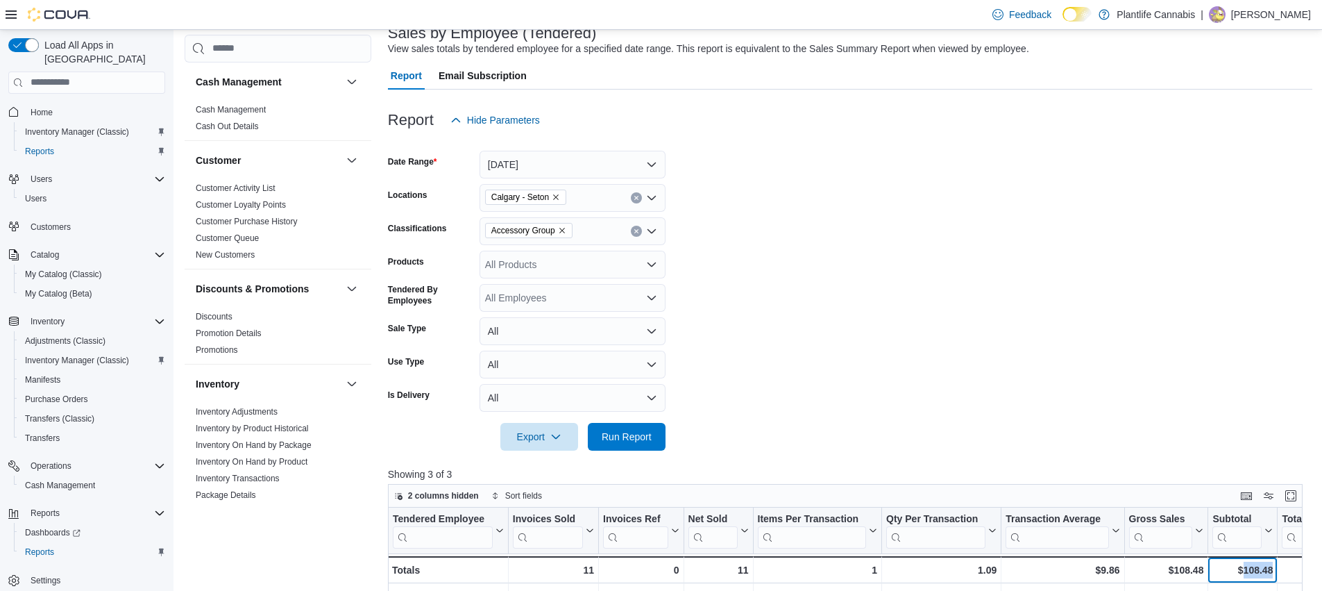
scroll to position [92, 0]
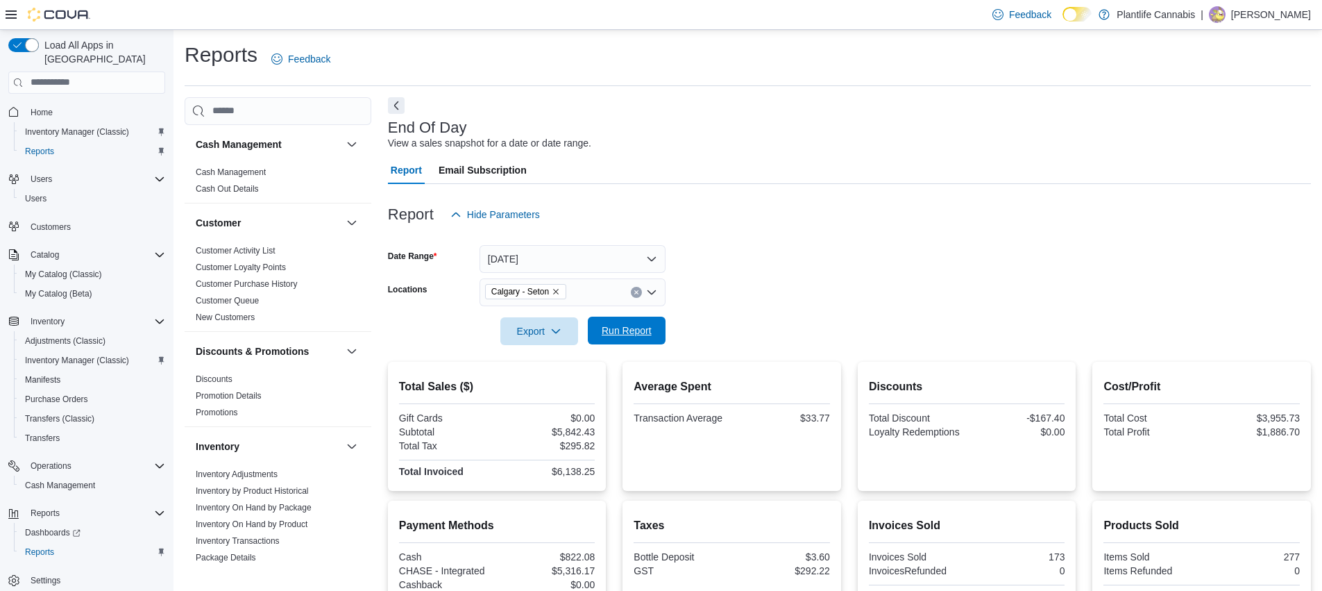
scroll to position [198, 0]
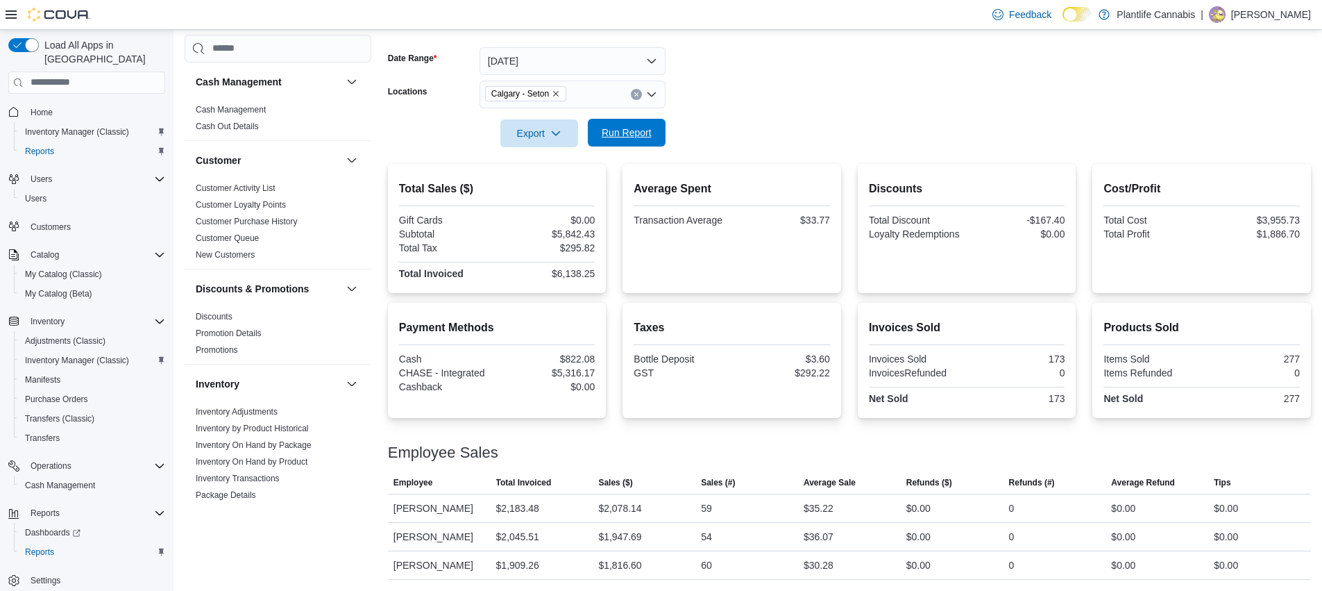
click at [634, 133] on span "Run Report" at bounding box center [627, 133] width 50 height 14
click at [582, 271] on div "$6,402.73" at bounding box center [547, 273] width 95 height 11
copy div "6,402.73"
click at [585, 373] on div "$5,532.38" at bounding box center [547, 372] width 95 height 11
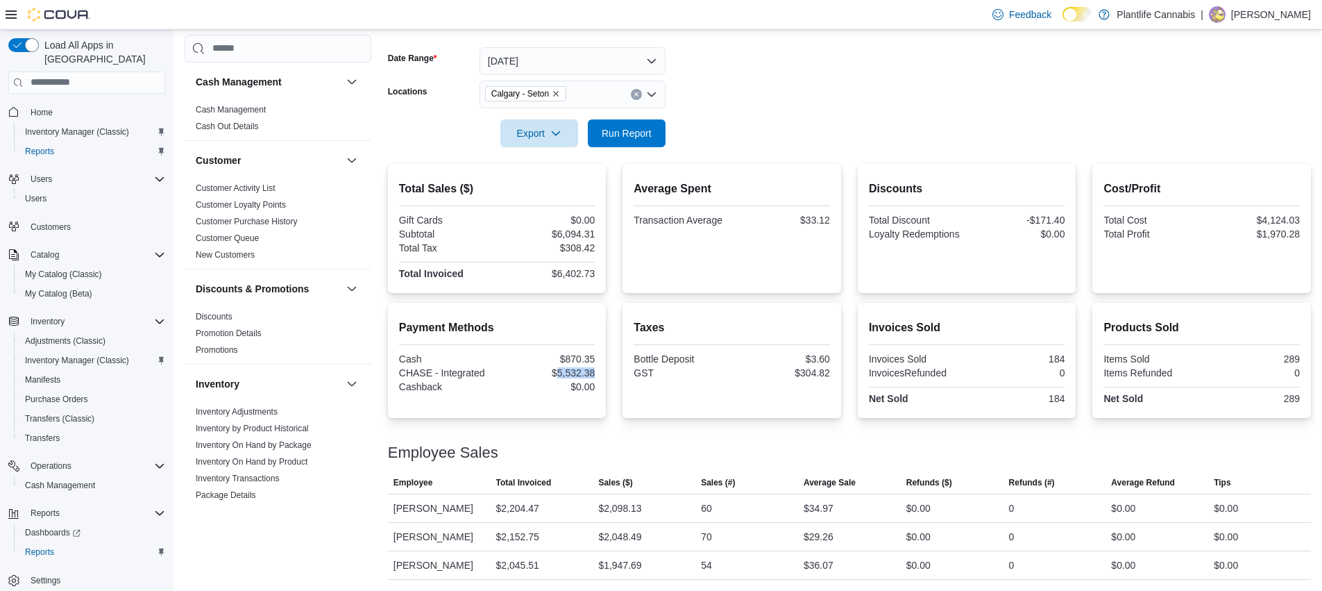
click at [585, 373] on div "$5,532.38" at bounding box center [547, 372] width 95 height 11
copy div "5,532.38"
click at [586, 239] on div at bounding box center [497, 240] width 196 height 3
click at [586, 235] on div "$6,094.31" at bounding box center [547, 233] width 95 height 11
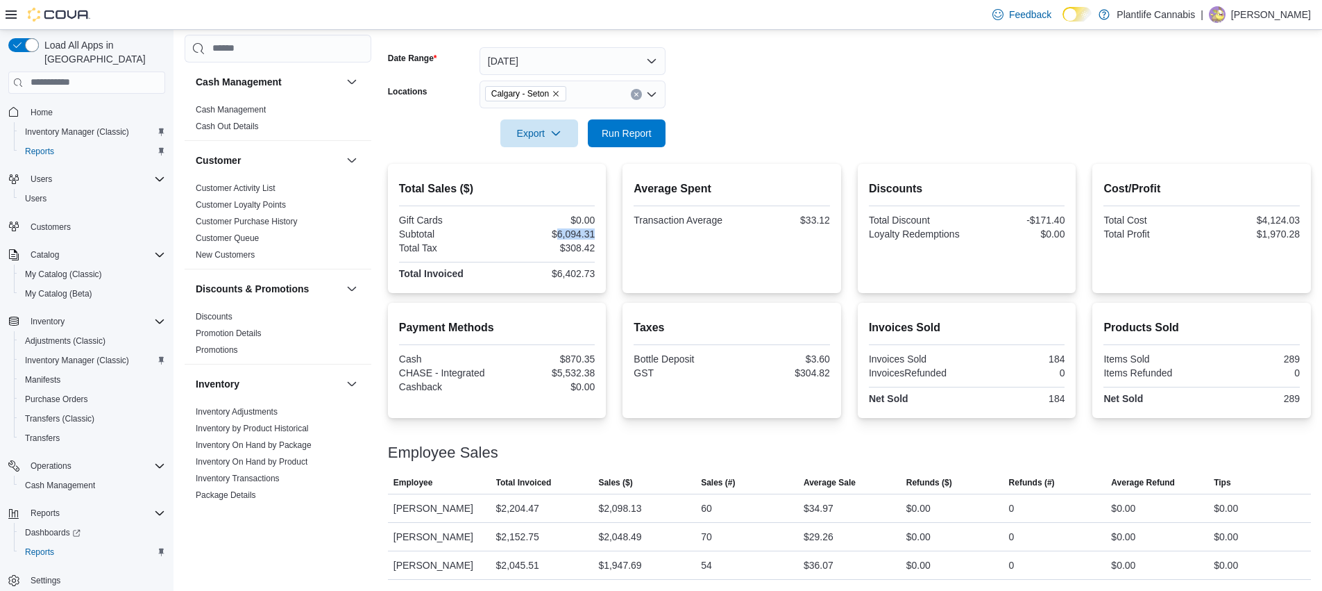
click at [586, 235] on div "$6,094.31" at bounding box center [547, 233] width 95 height 11
copy div "6,094.31"
click at [822, 207] on div "Average Spent Transaction Average $33.12" at bounding box center [732, 204] width 196 height 48
click at [820, 226] on div at bounding box center [732, 227] width 196 height 3
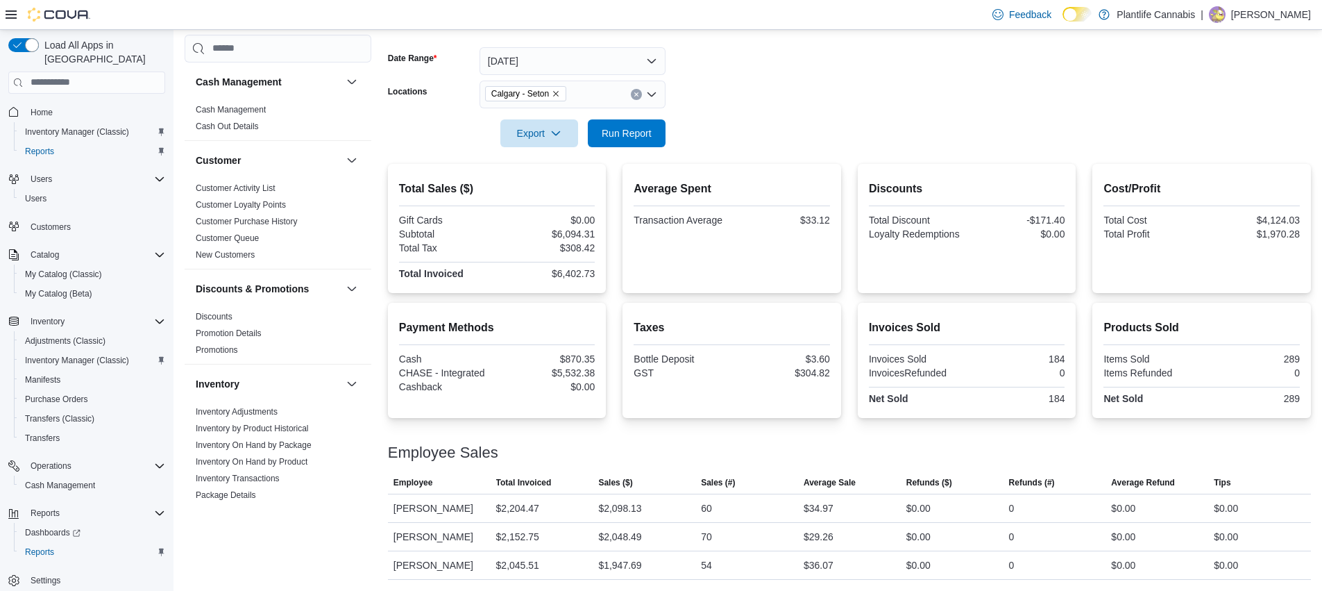
click at [821, 219] on div "$33.12" at bounding box center [782, 219] width 95 height 11
copy div "33.12"
